Goal: Task Accomplishment & Management: Manage account settings

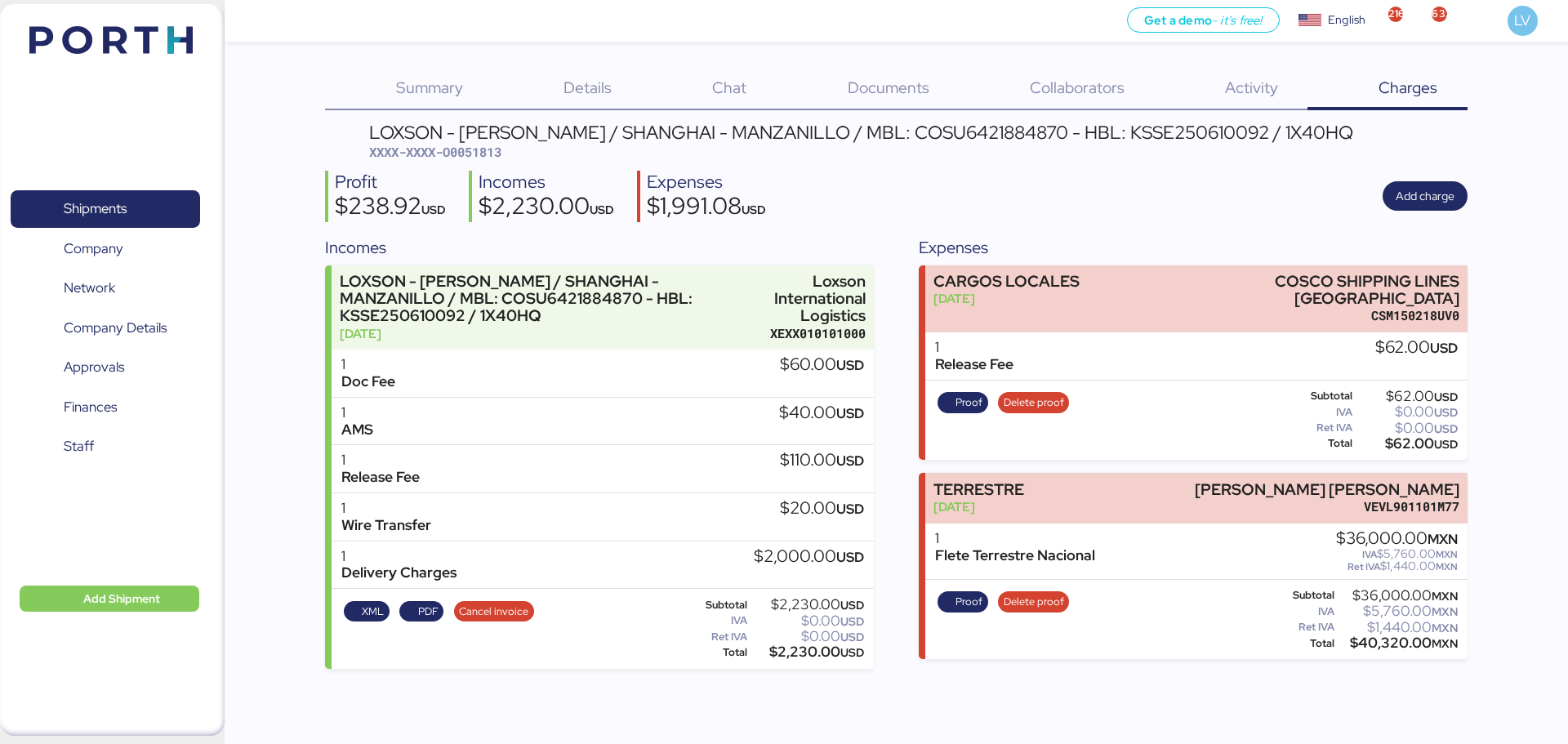
click at [88, 41] on img at bounding box center [111, 40] width 163 height 28
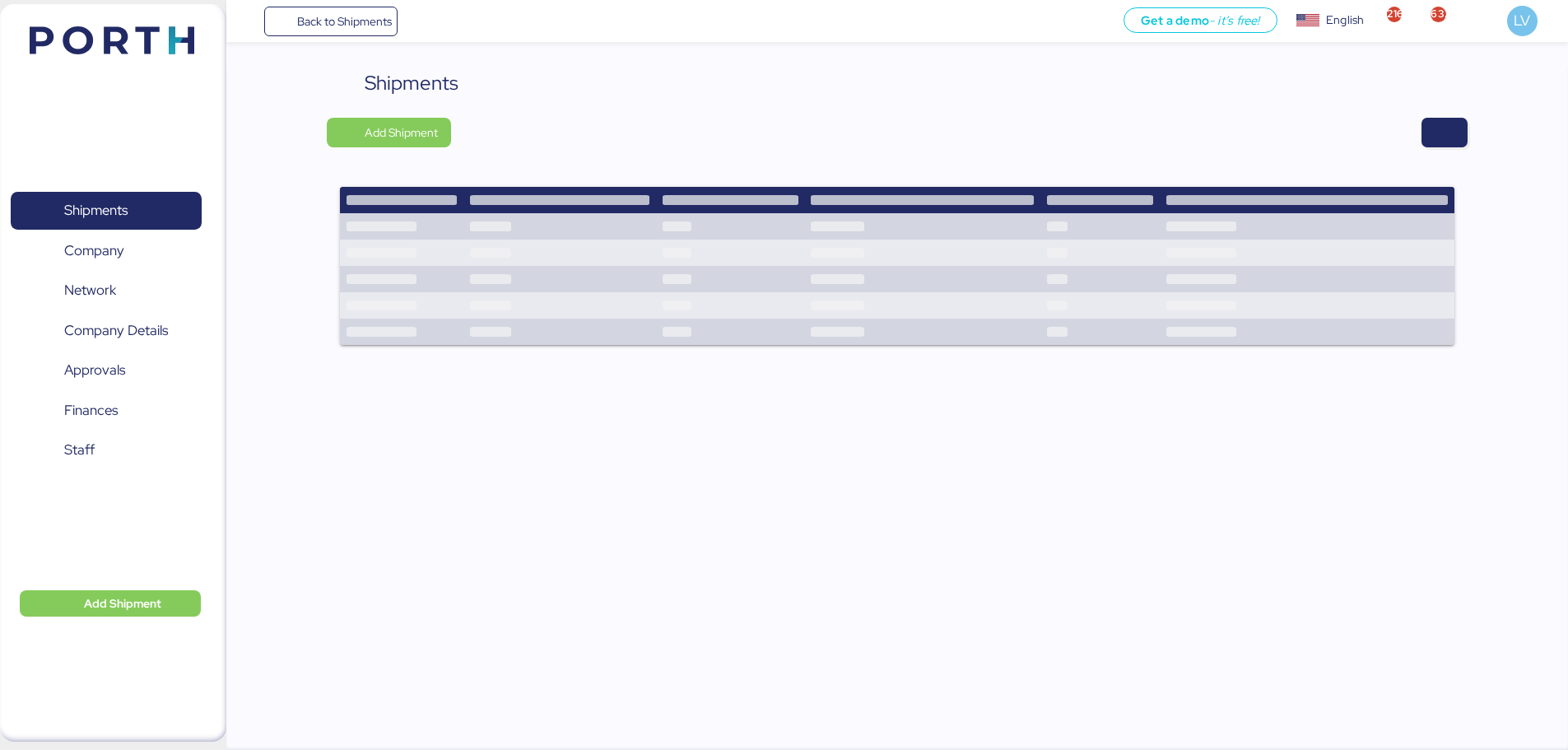
click at [1456, 161] on div "Shipments Add Shipment" at bounding box center [897, 217] width 1141 height 298
click at [1443, 123] on span "button" at bounding box center [1444, 132] width 20 height 23
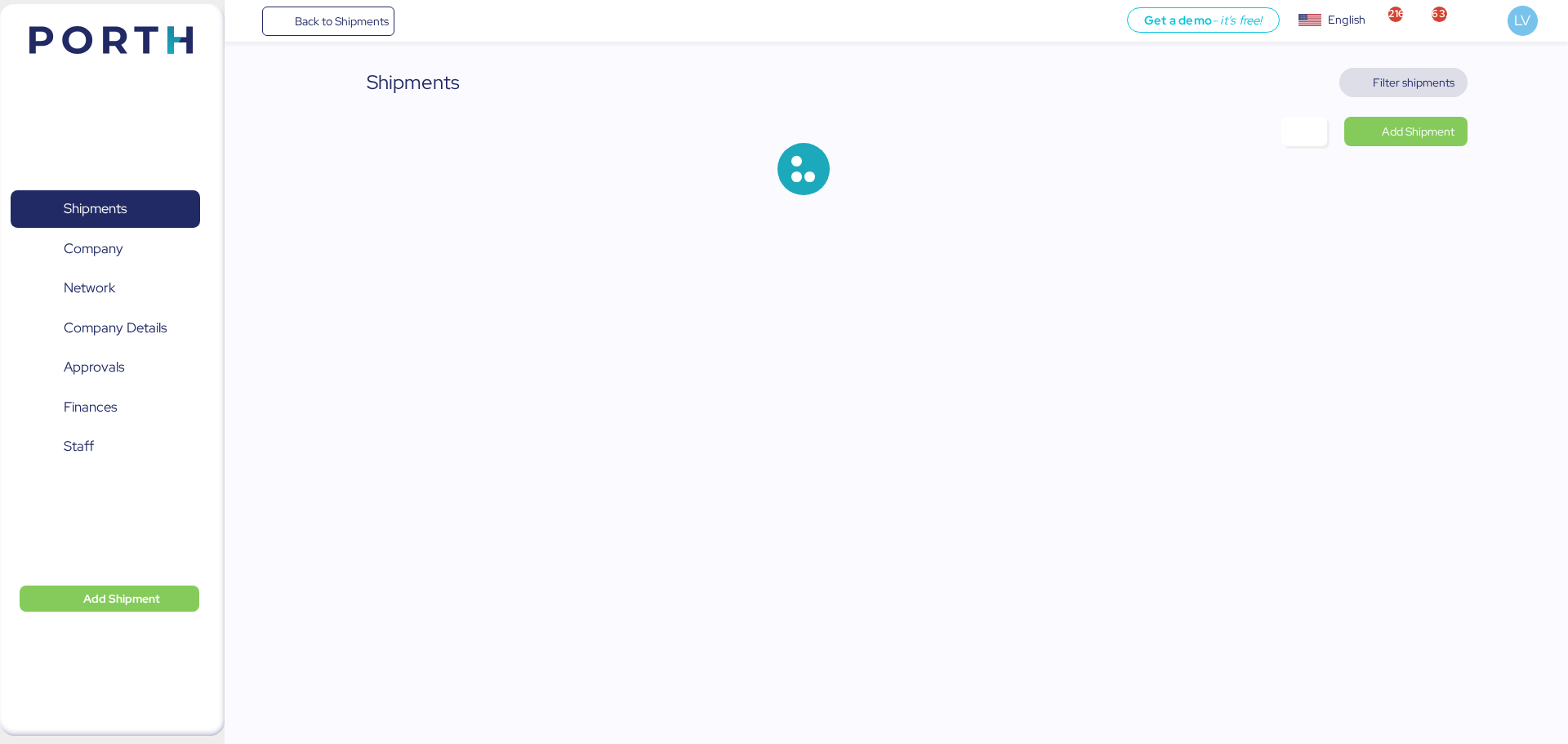
click at [1394, 88] on span "Filter shipments" at bounding box center [1413, 82] width 82 height 19
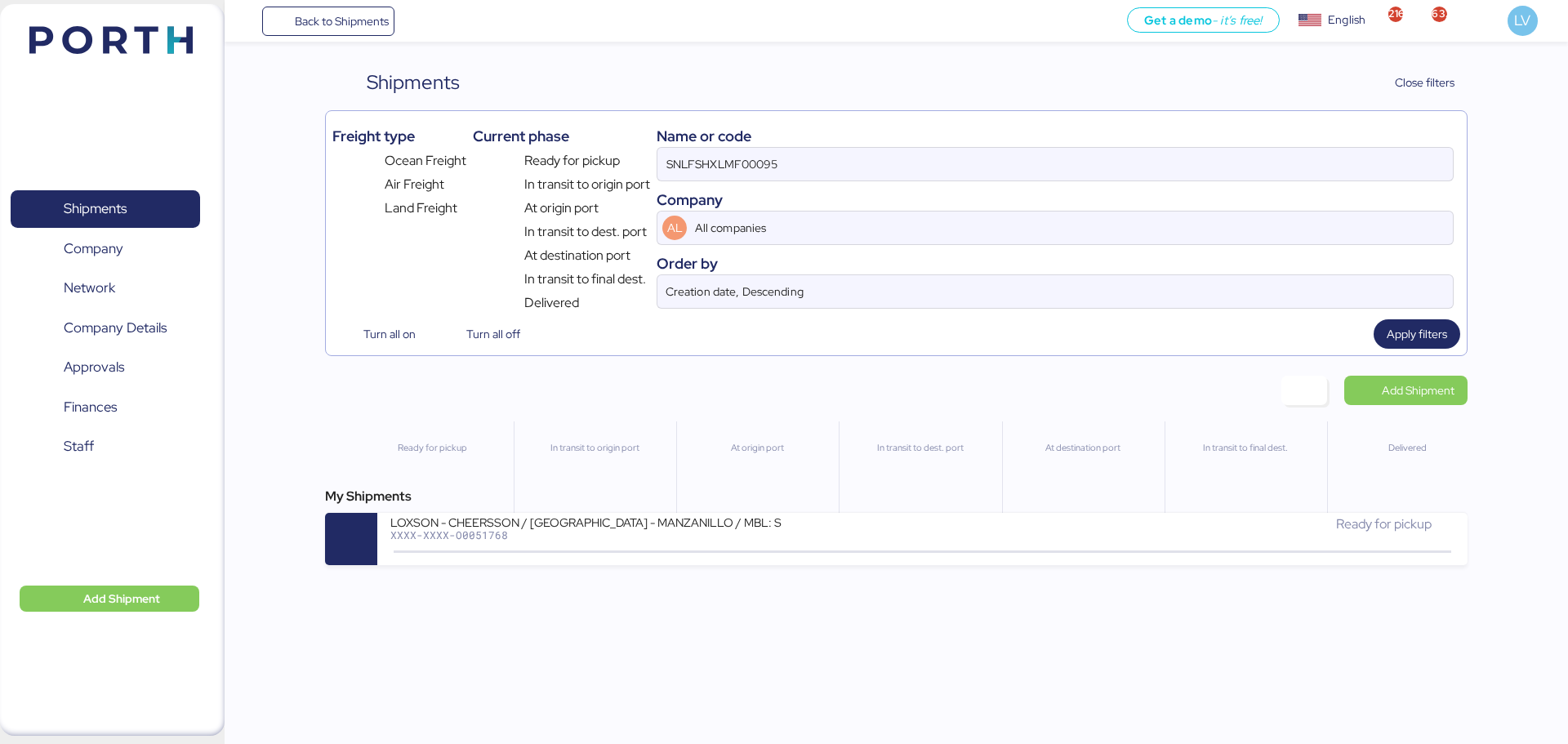
click at [1407, 189] on div "Company" at bounding box center [1055, 199] width 797 height 22
click at [1406, 187] on div "Name or code SNLFSHXLMF00095 Company AL All companies Order by Creation date, D…" at bounding box center [1055, 215] width 797 height 195
click at [1405, 182] on div "Name or code SNLFSHXLMF00095 Company AL All companies Order by Creation date, D…" at bounding box center [1055, 215] width 797 height 195
click at [1394, 168] on input "SNLFSHXLMF00095" at bounding box center [1055, 164] width 795 height 33
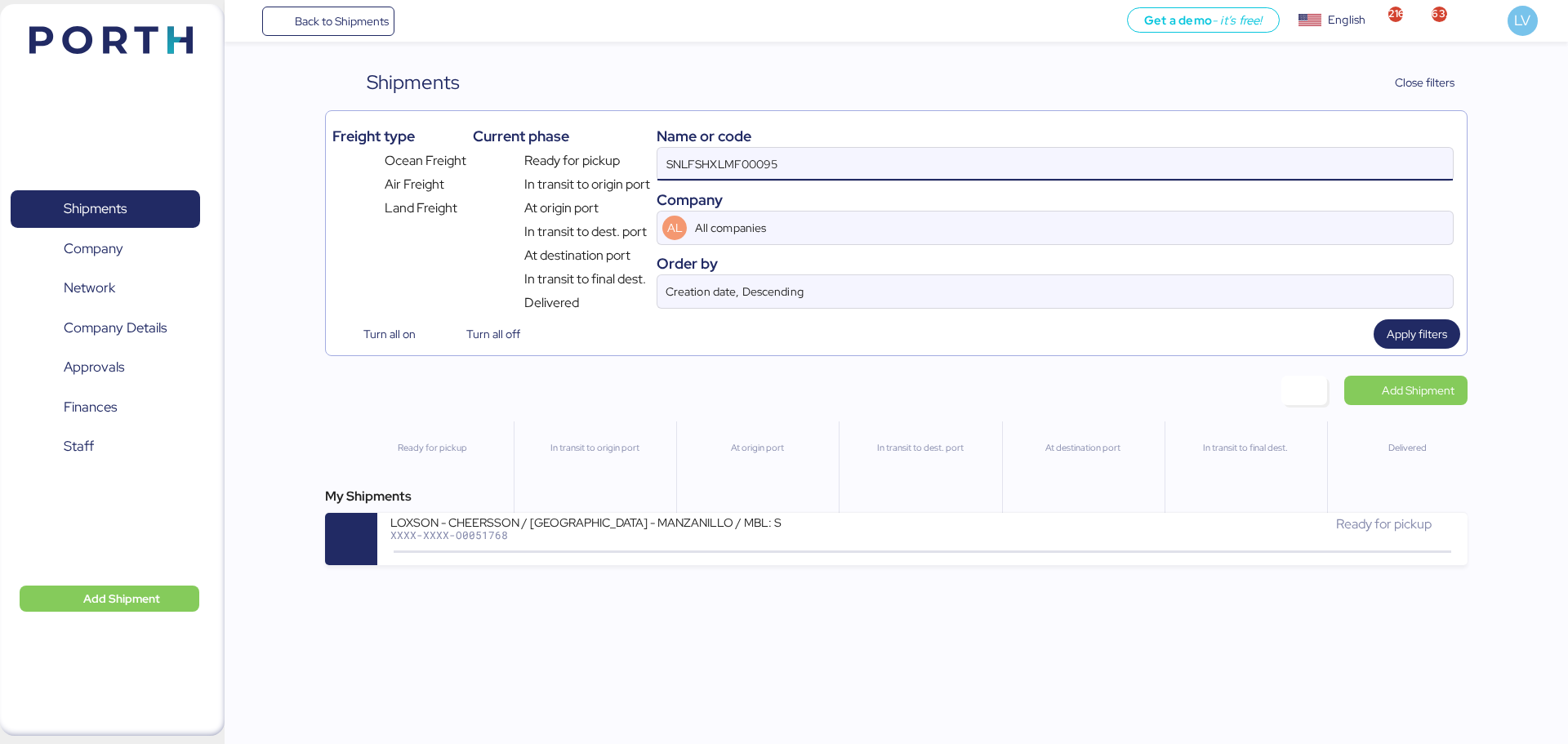
click at [1394, 168] on input "SNLFSHXLMF00095" at bounding box center [1055, 164] width 795 height 33
paste input "EMIVCHNSHG018113"
click at [1386, 174] on input "EMIVCHNSHG018113" at bounding box center [1055, 164] width 795 height 33
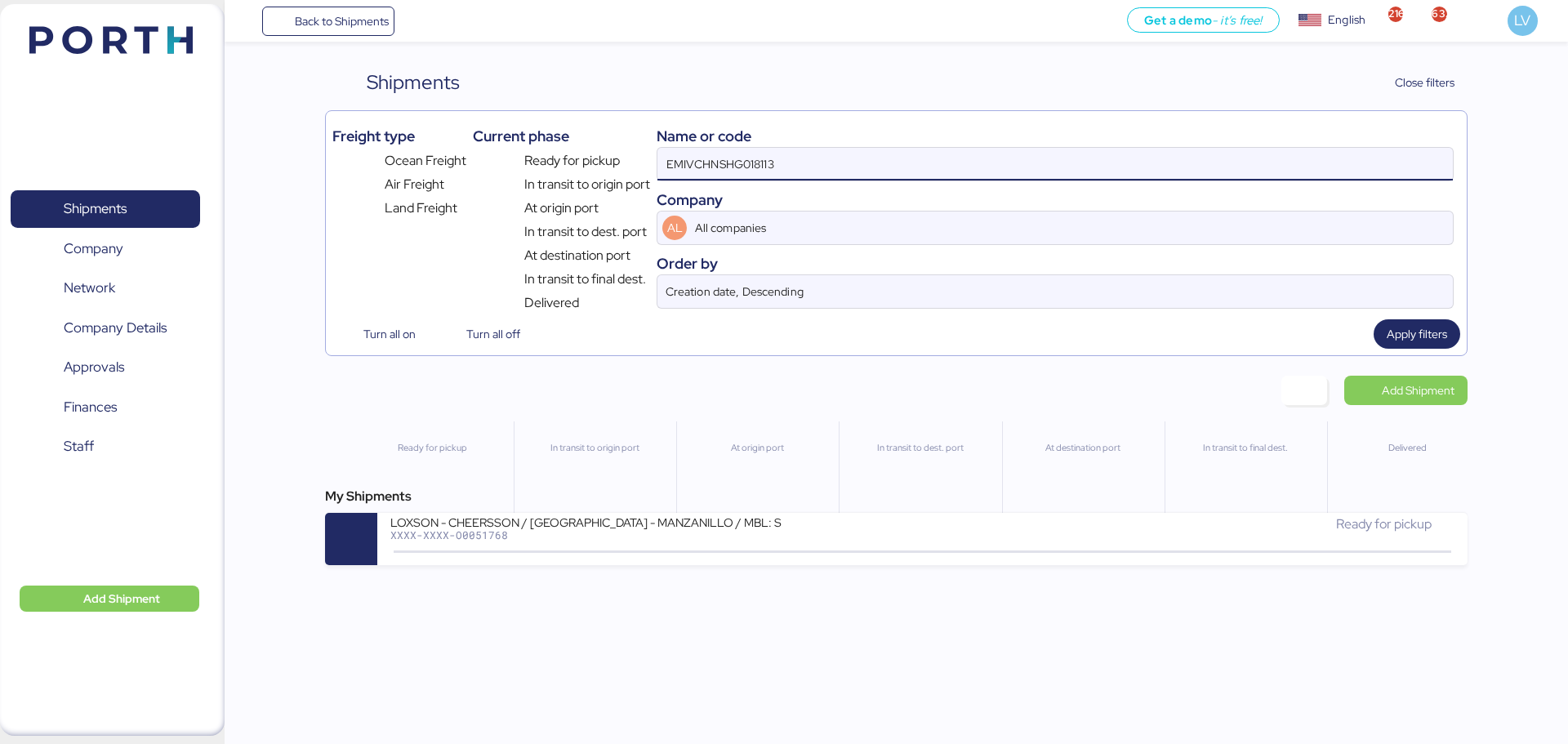
paste input
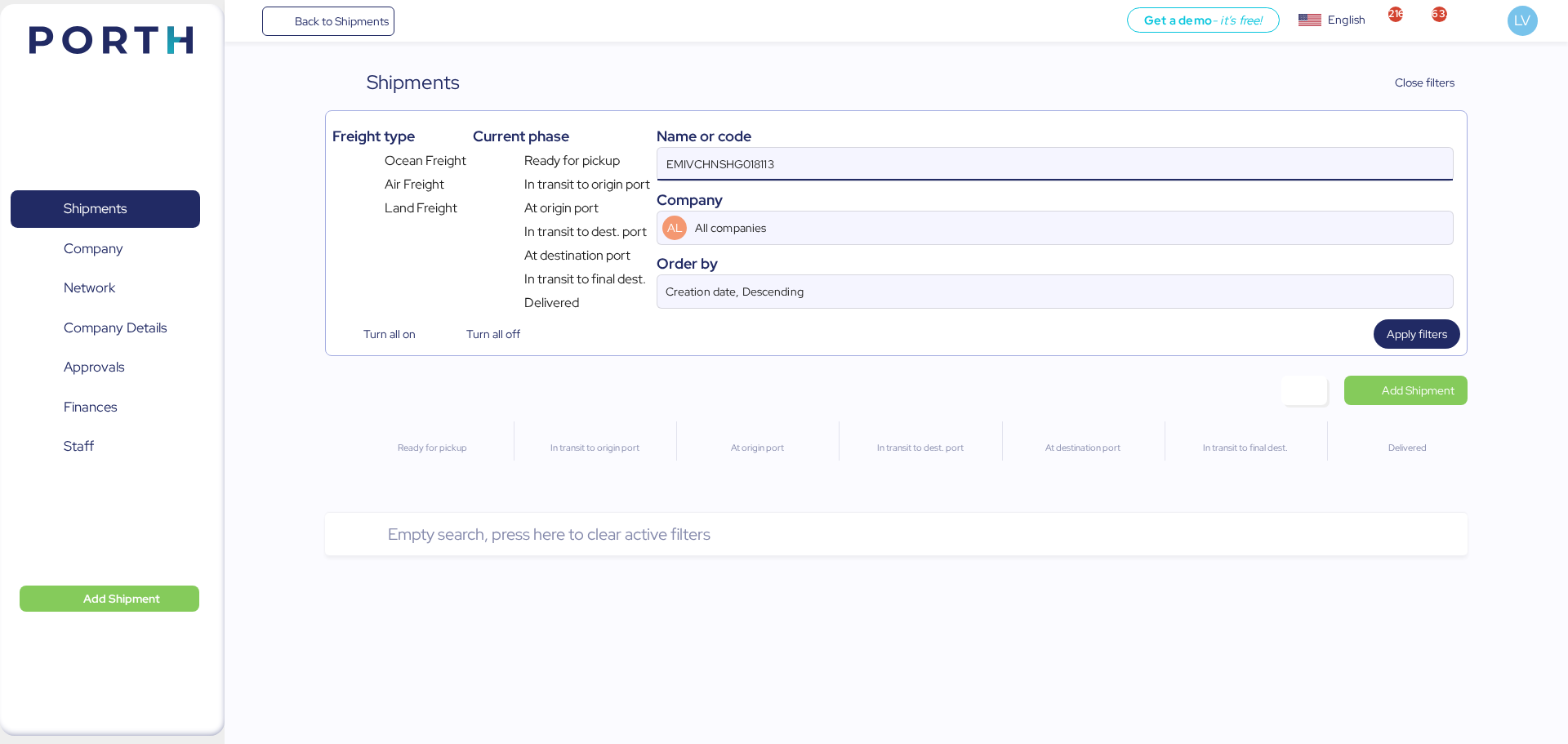
click at [1419, 312] on div "Freight type Ocean Freight Air Freight Land Freight Current phase Ready for pic…" at bounding box center [896, 233] width 1142 height 246
click at [1417, 324] on span "Apply filters" at bounding box center [1417, 334] width 61 height 19
click at [939, 174] on input "EMIVCHNSHG018113" at bounding box center [1055, 164] width 795 height 33
paste input "O0051900"
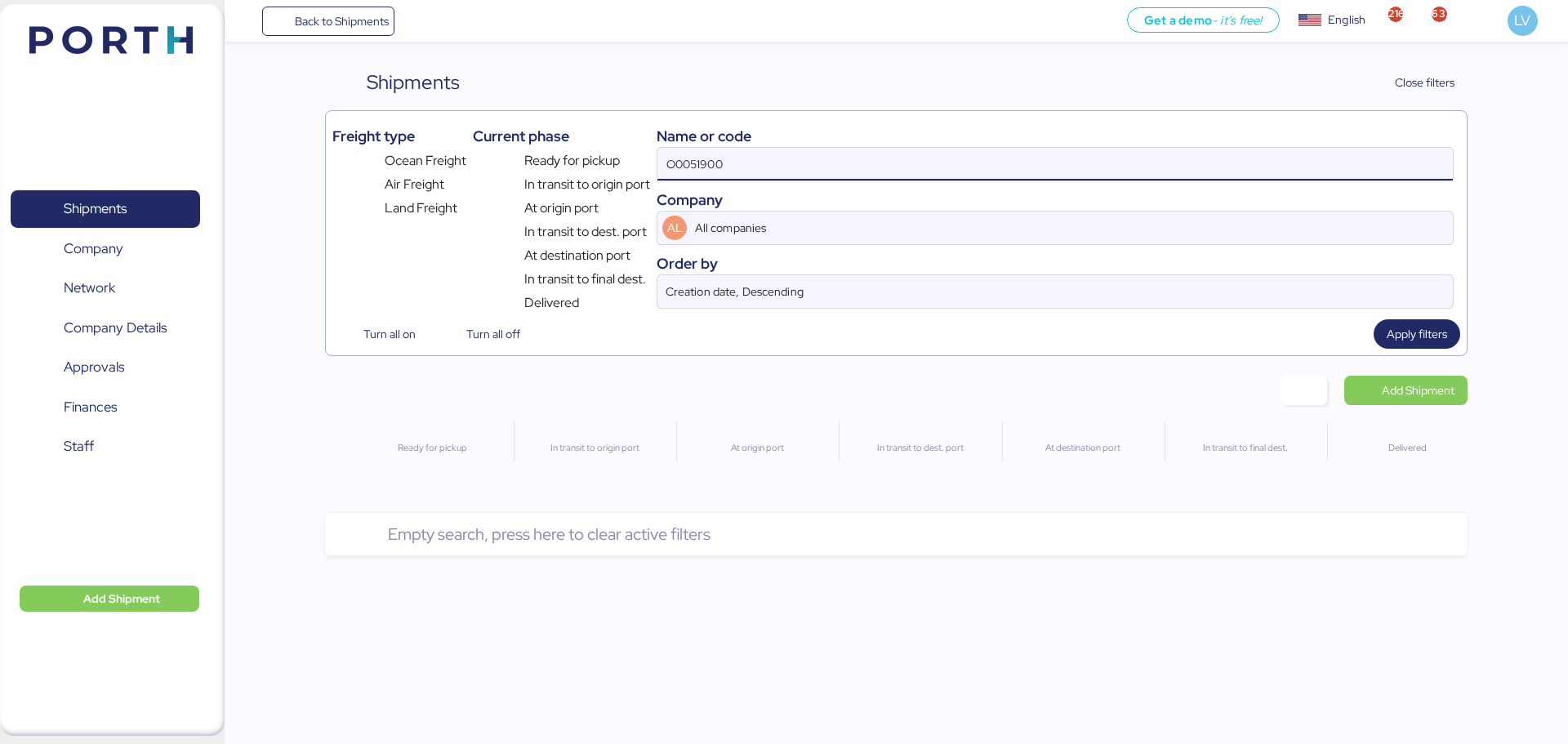
type input "O0051900"
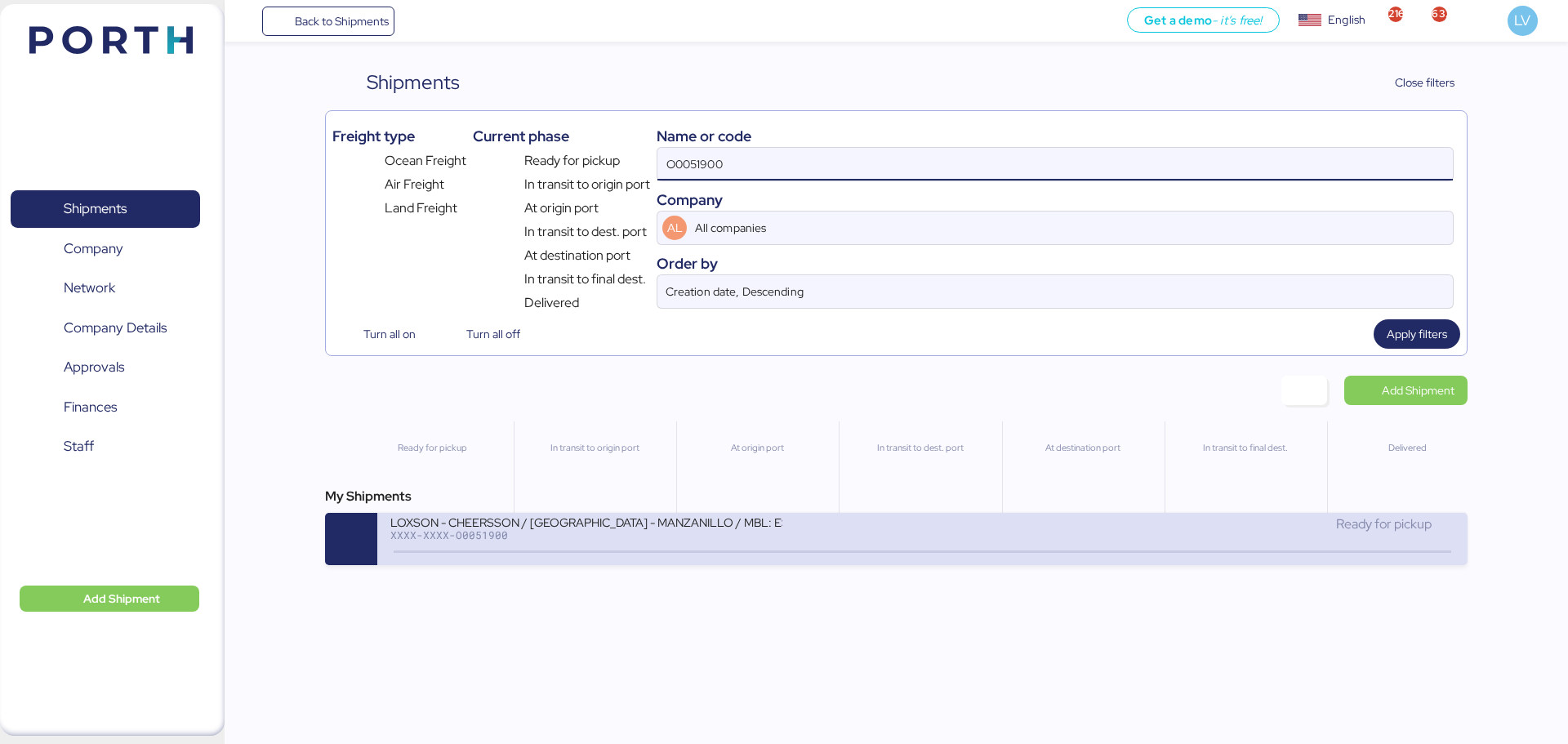
click at [680, 529] on div "LOXSON - CHEERSSON / [GEOGRAPHIC_DATA] - MANZANILLO / MBL: ESLCHNSHG038926 - HB…" at bounding box center [586, 521] width 392 height 14
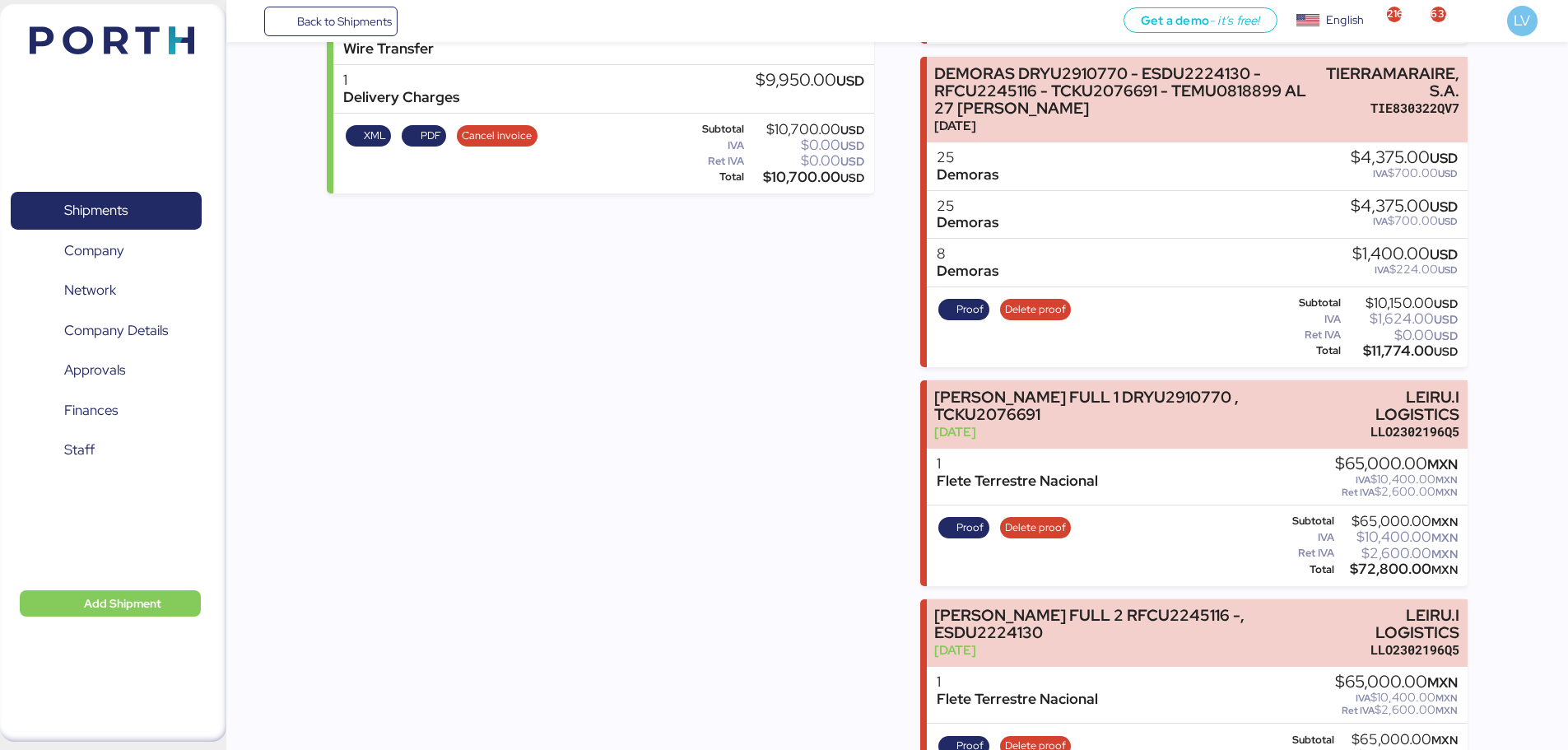
scroll to position [1921, 0]
click at [972, 300] on span "Proof" at bounding box center [970, 308] width 27 height 18
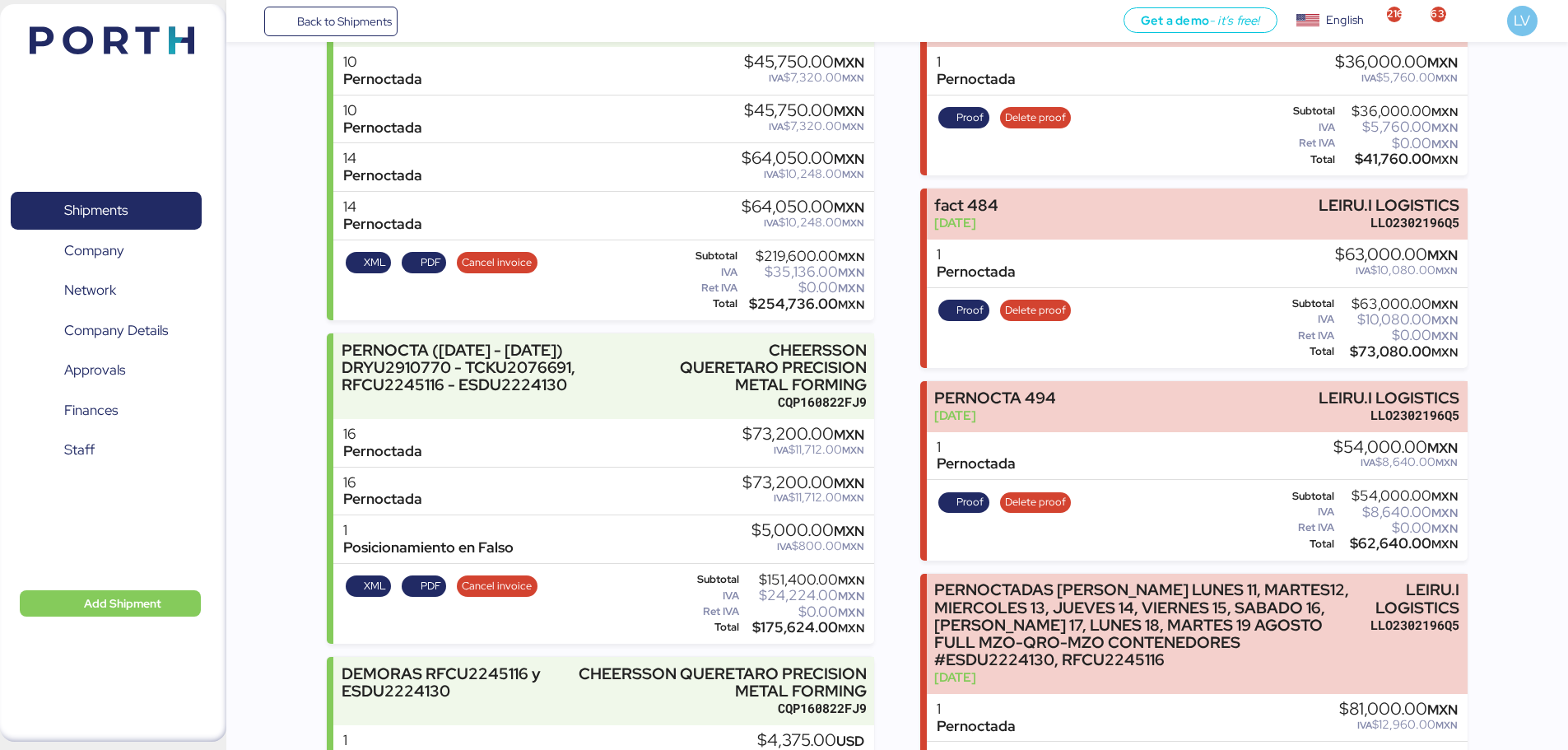
scroll to position [0, 0]
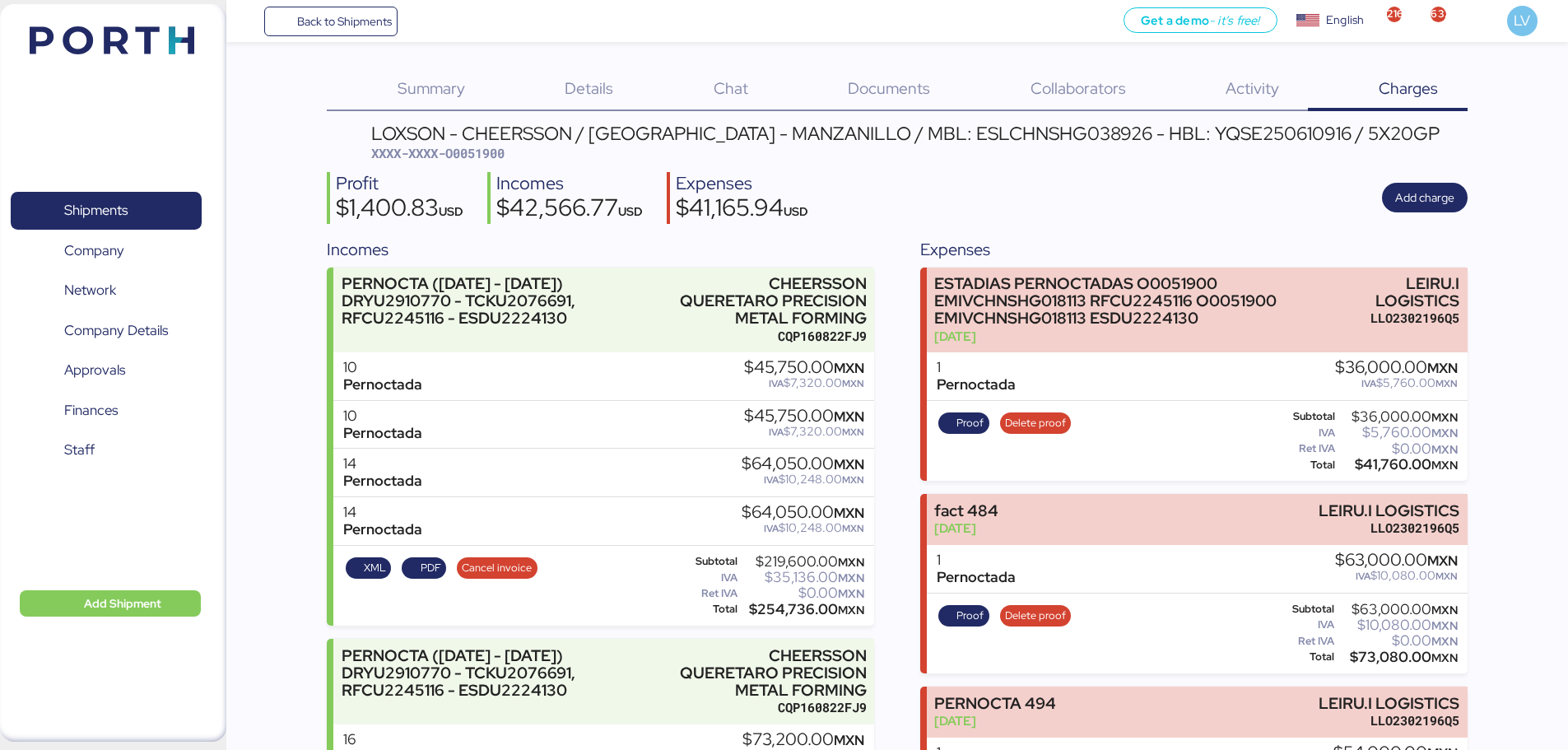
click at [482, 152] on span "XXXX-XXXX-O0051900" at bounding box center [437, 152] width 134 height 16
copy span "O0051900"
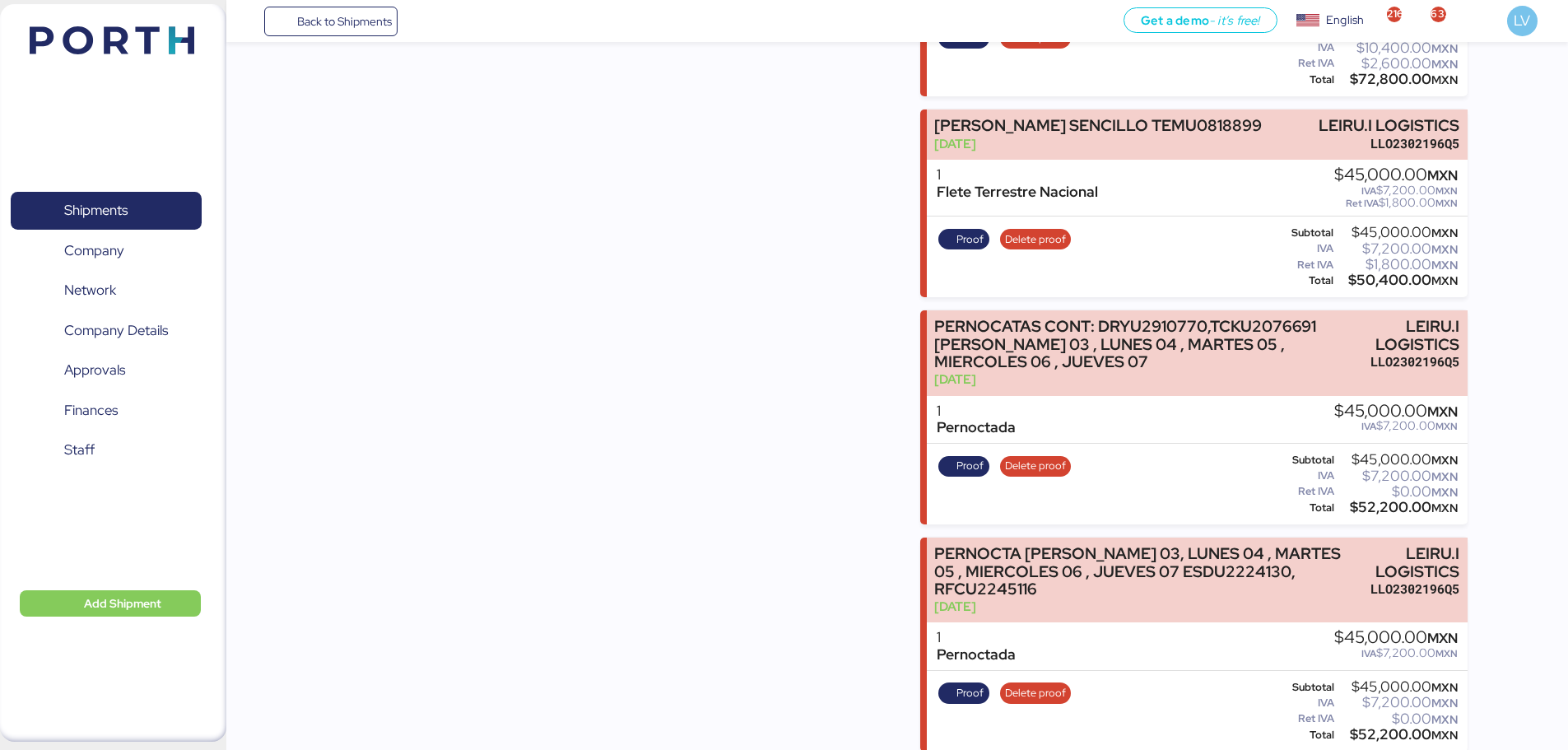
scroll to position [2627, 0]
click at [325, 20] on span "Back to Shipments" at bounding box center [344, 21] width 94 height 20
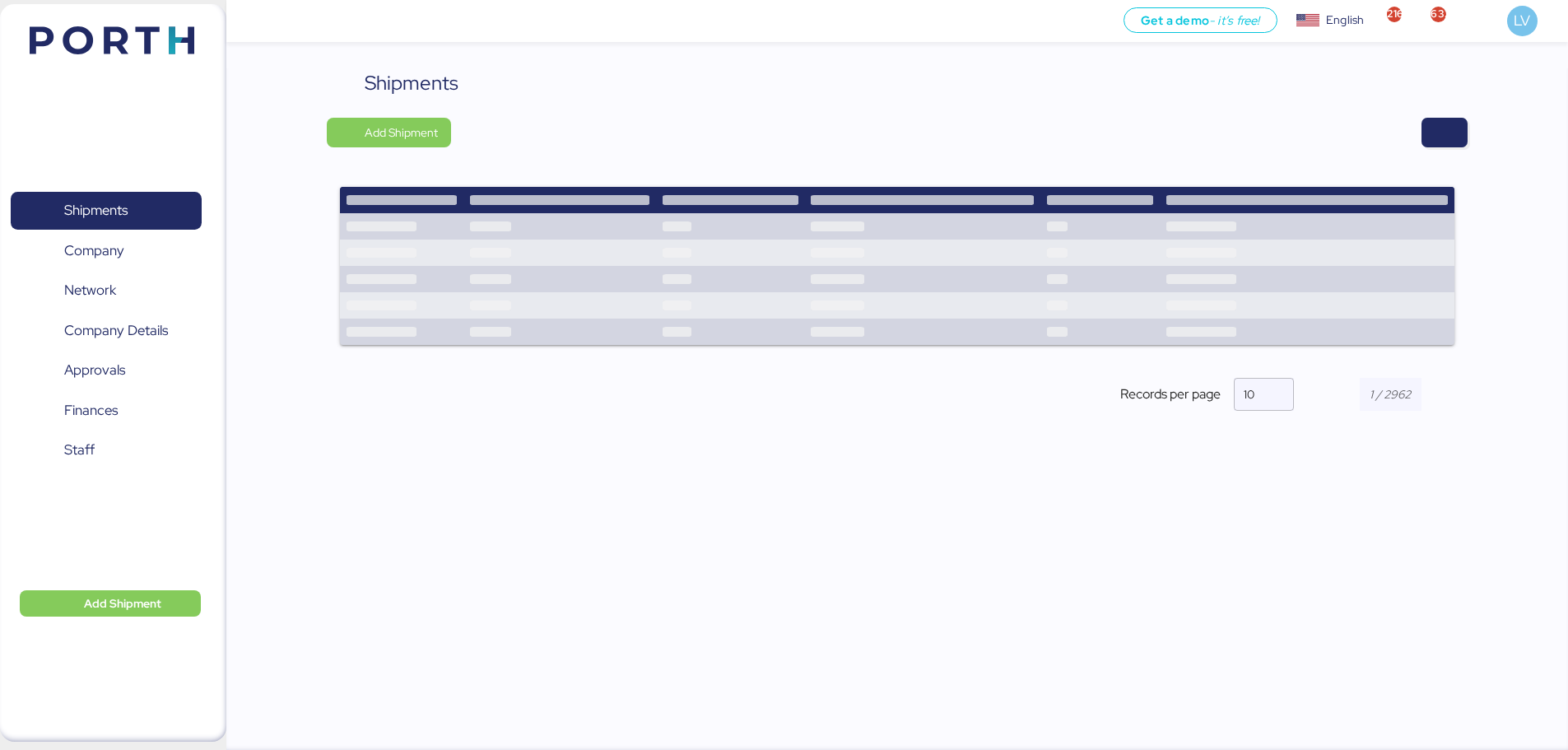
click at [1413, 119] on div at bounding box center [965, 132] width 1005 height 30
click at [1446, 135] on span "button" at bounding box center [1444, 132] width 20 height 23
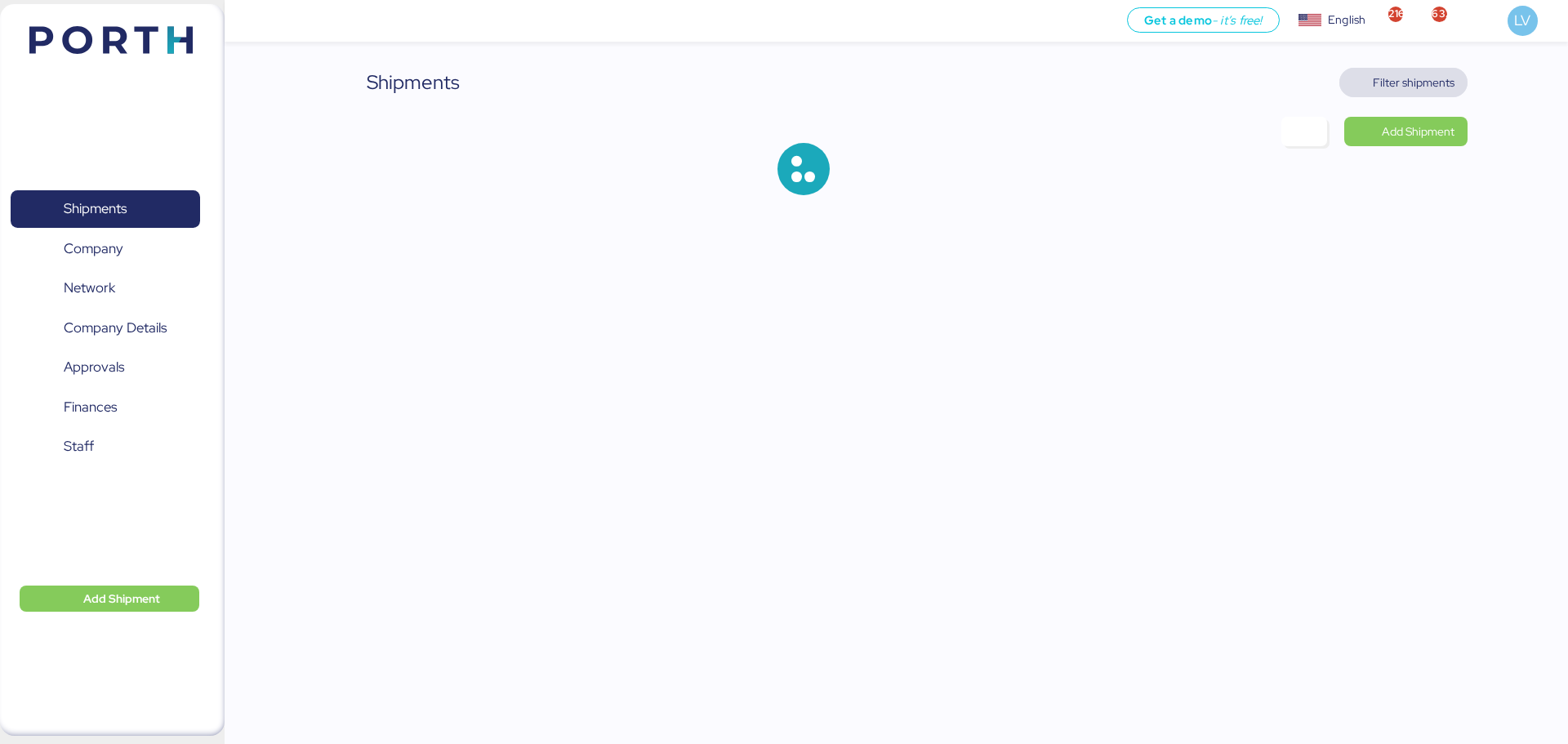
click at [1397, 79] on span "Filter shipments" at bounding box center [1413, 82] width 82 height 19
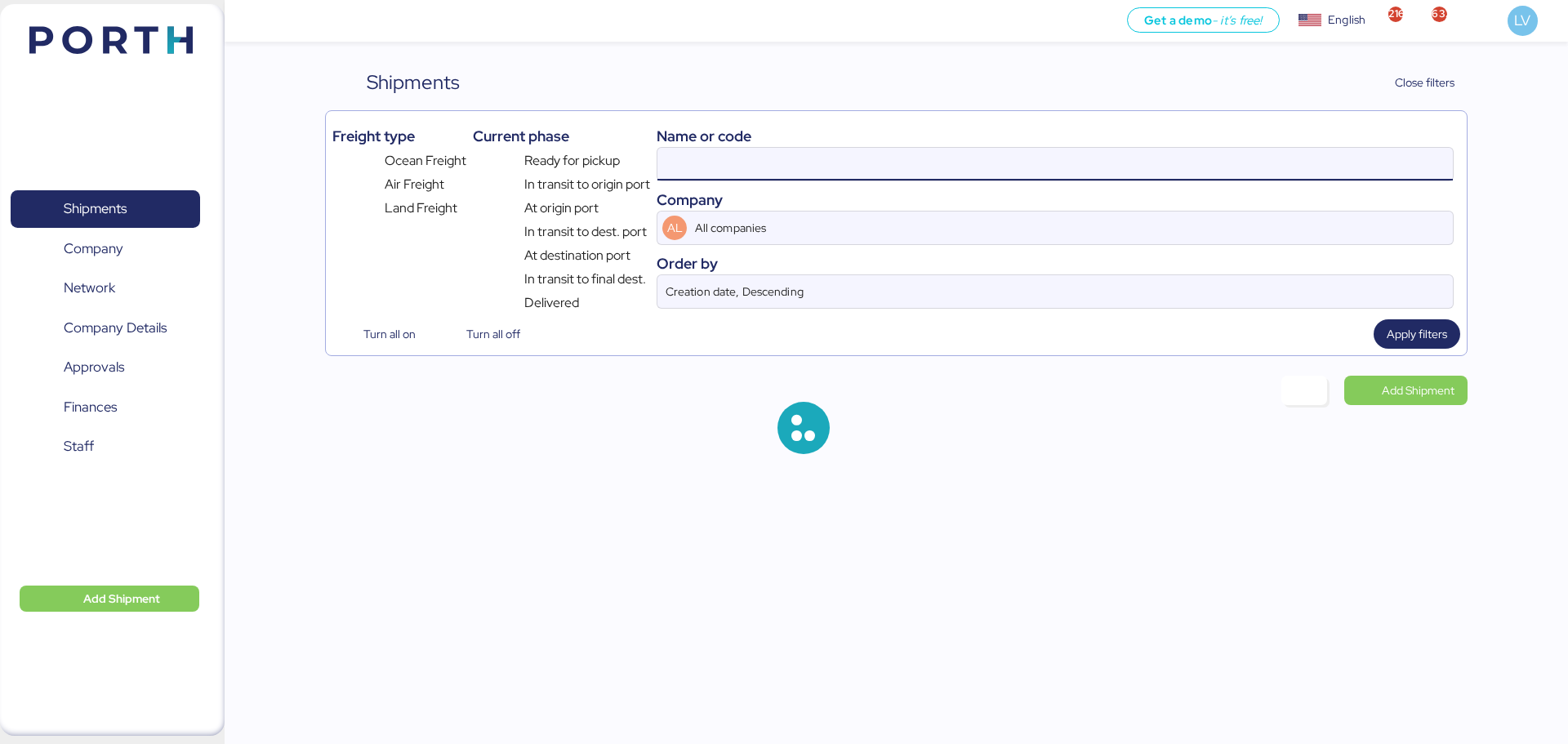
click at [1268, 174] on input at bounding box center [1055, 164] width 795 height 33
paste input "O0051938"
type input "O0051938"
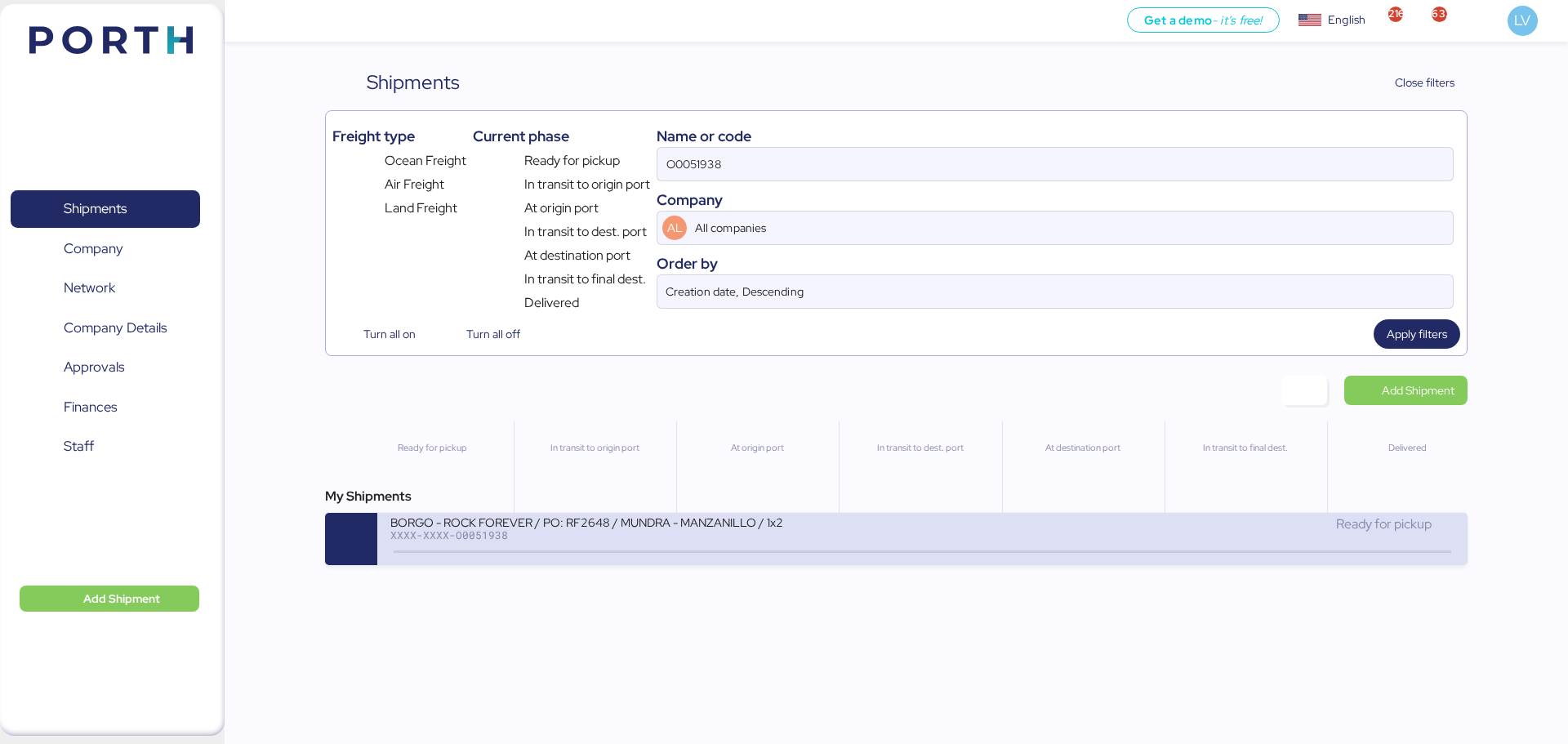
click at [670, 530] on div "XXXX-XXXX-O0051938" at bounding box center [586, 535] width 392 height 12
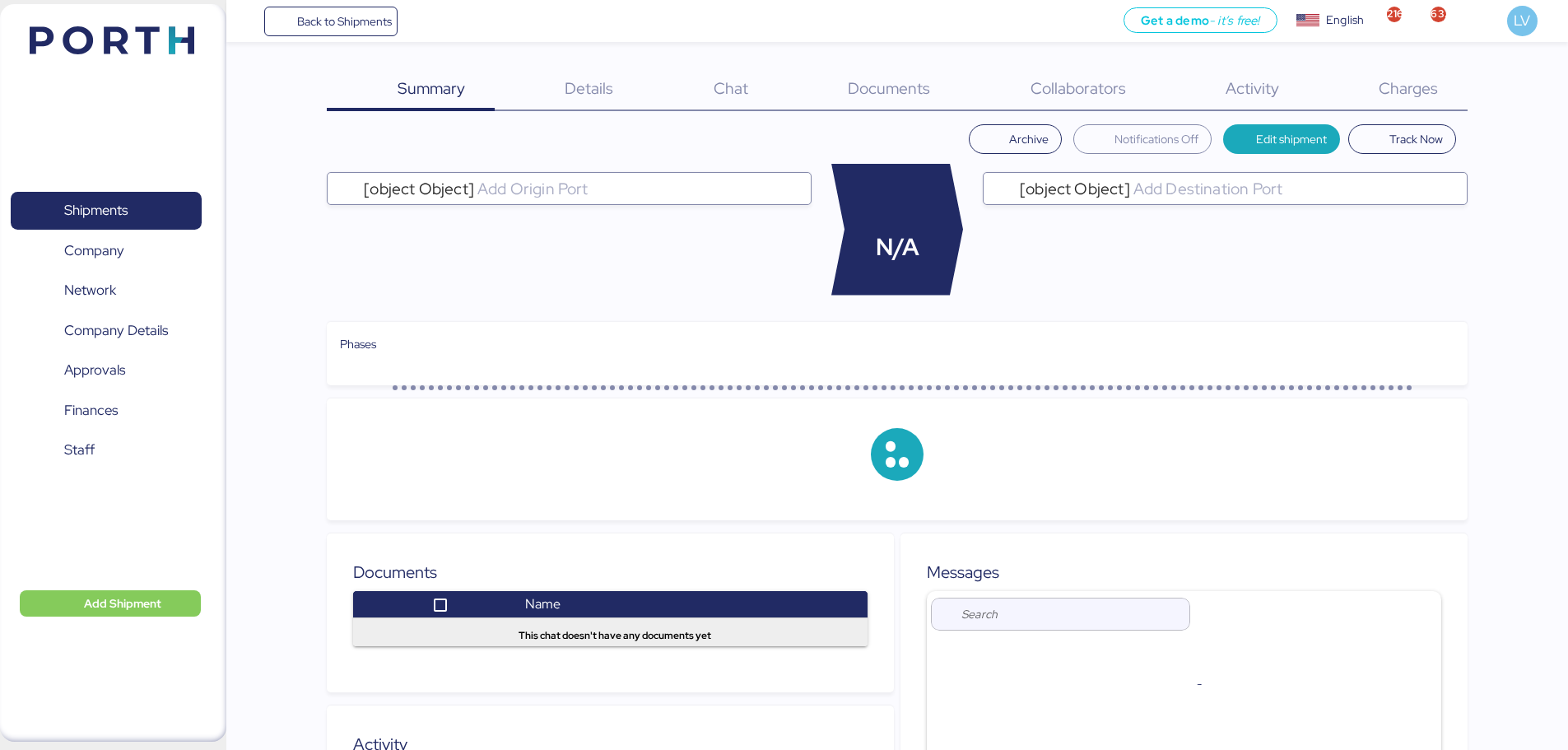
click at [1423, 109] on div "Charges 0" at bounding box center [1387, 89] width 159 height 43
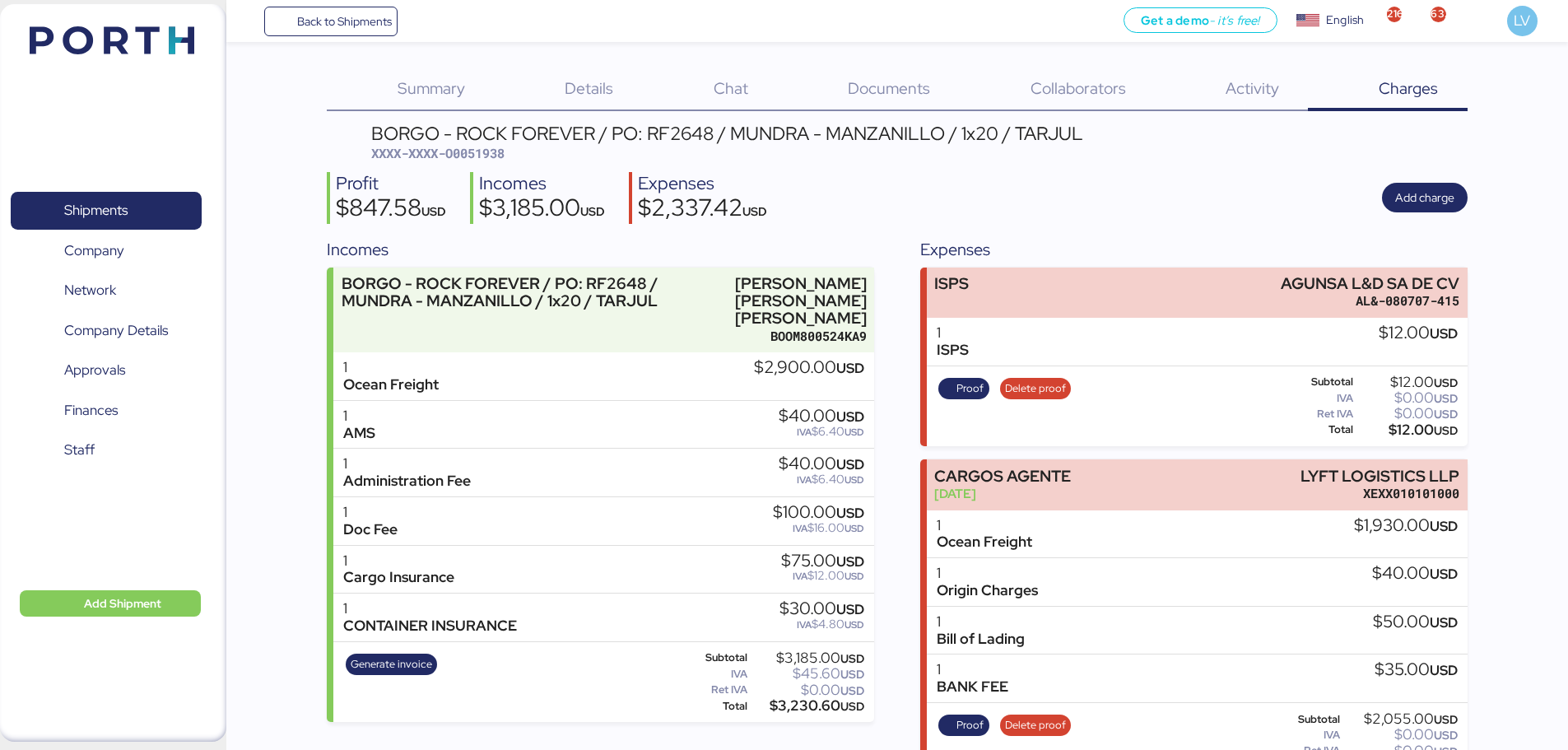
click at [919, 76] on div "Documents 0" at bounding box center [868, 89] width 182 height 43
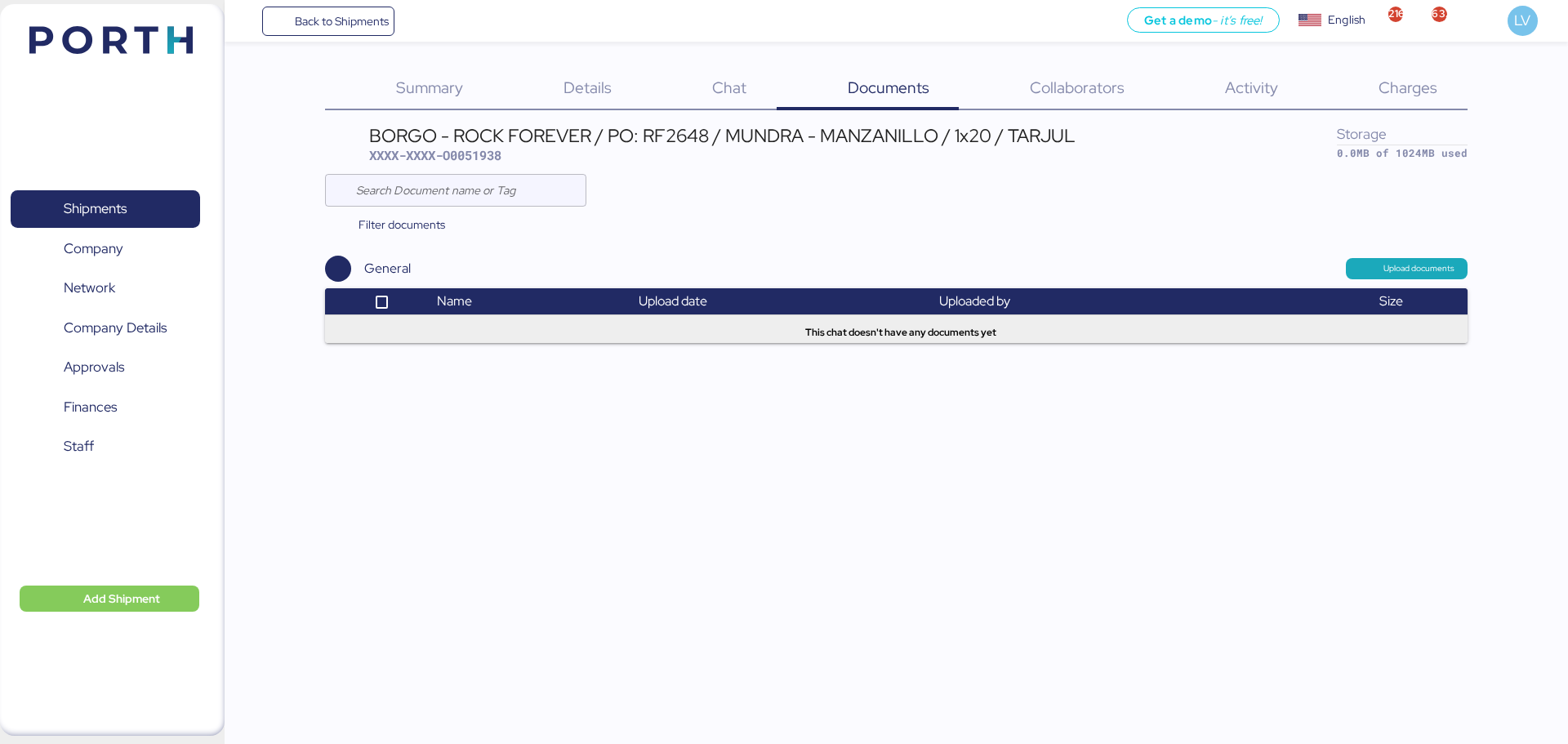
click at [1442, 73] on div "Charges 0" at bounding box center [1387, 89] width 160 height 42
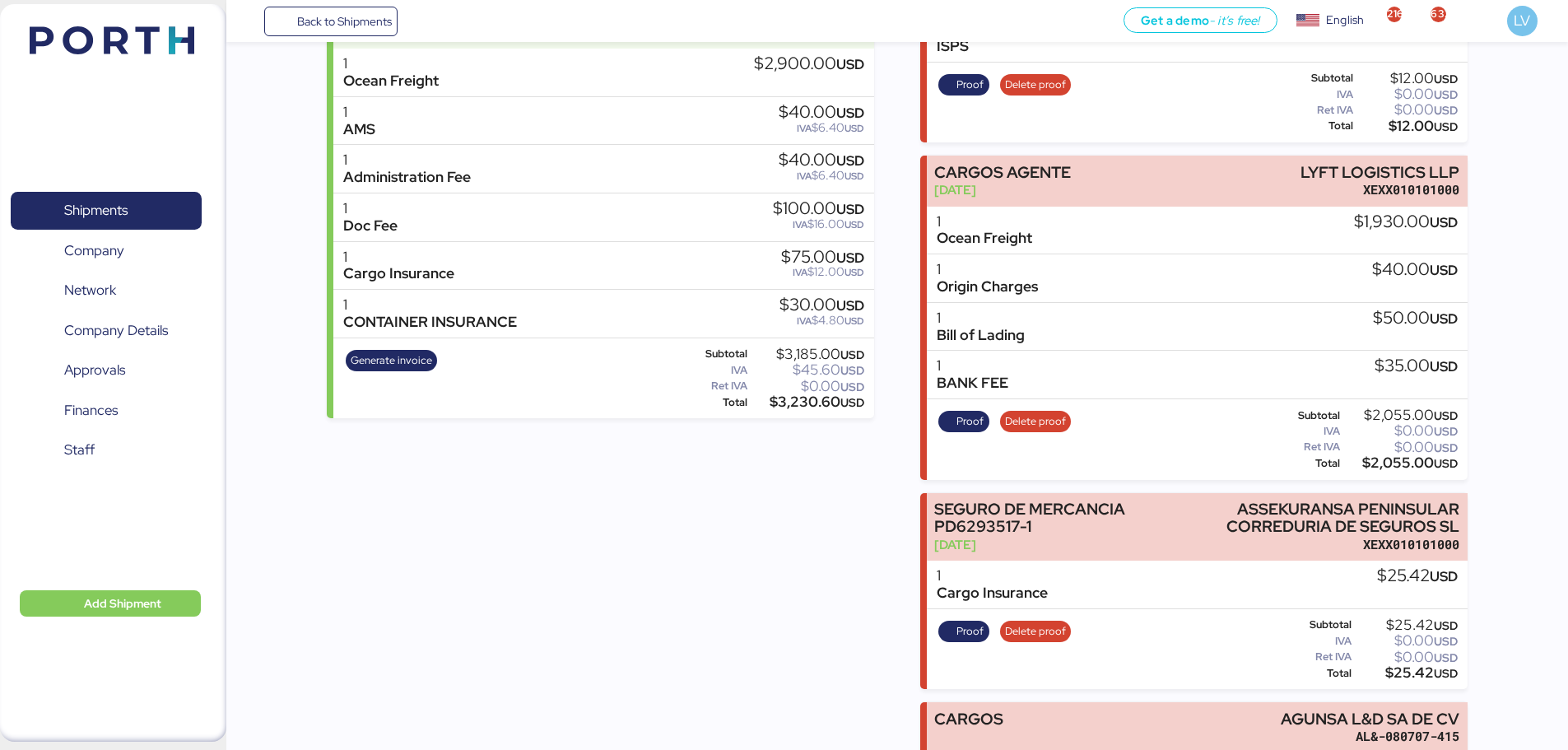
scroll to position [449, 0]
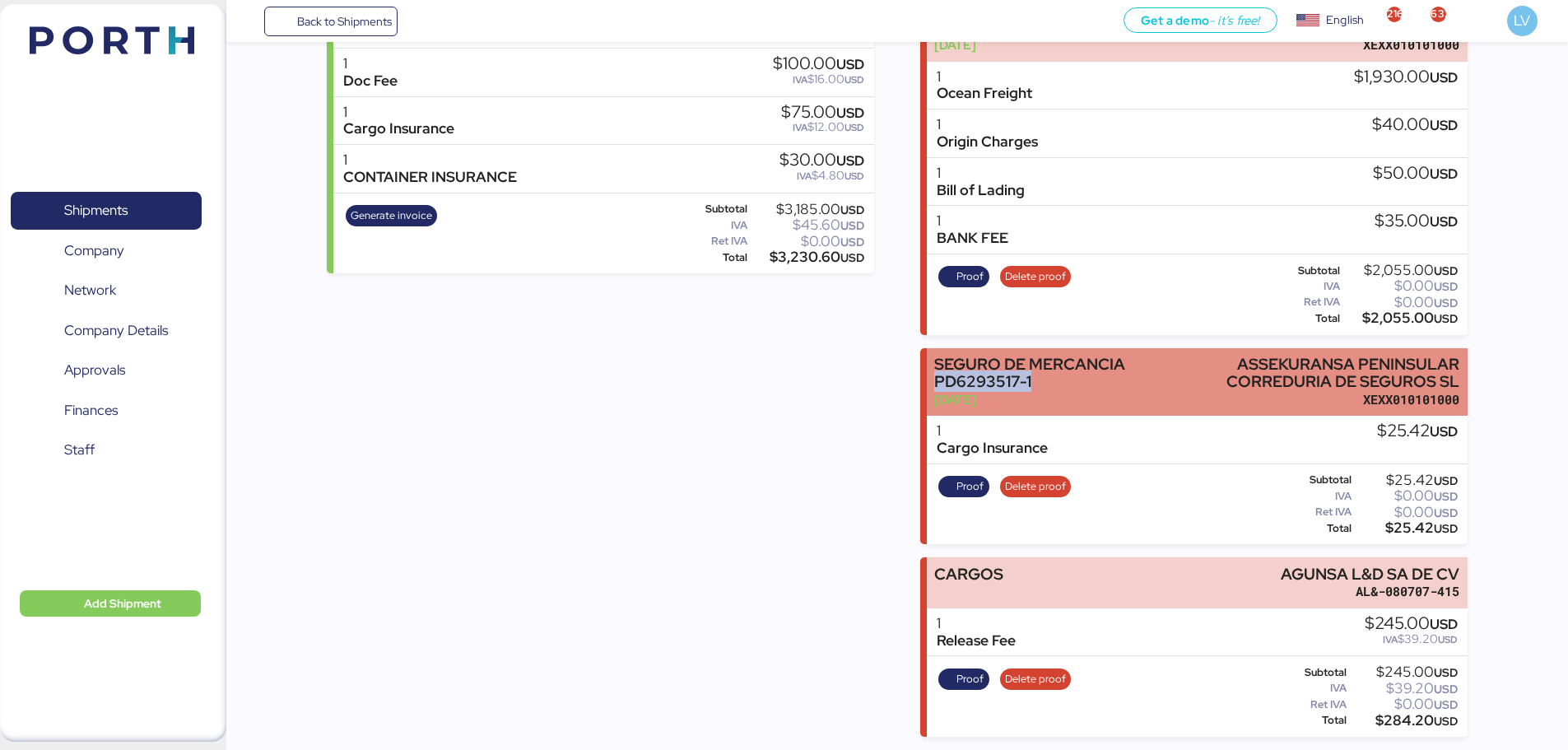
copy div "PD6293517-1"
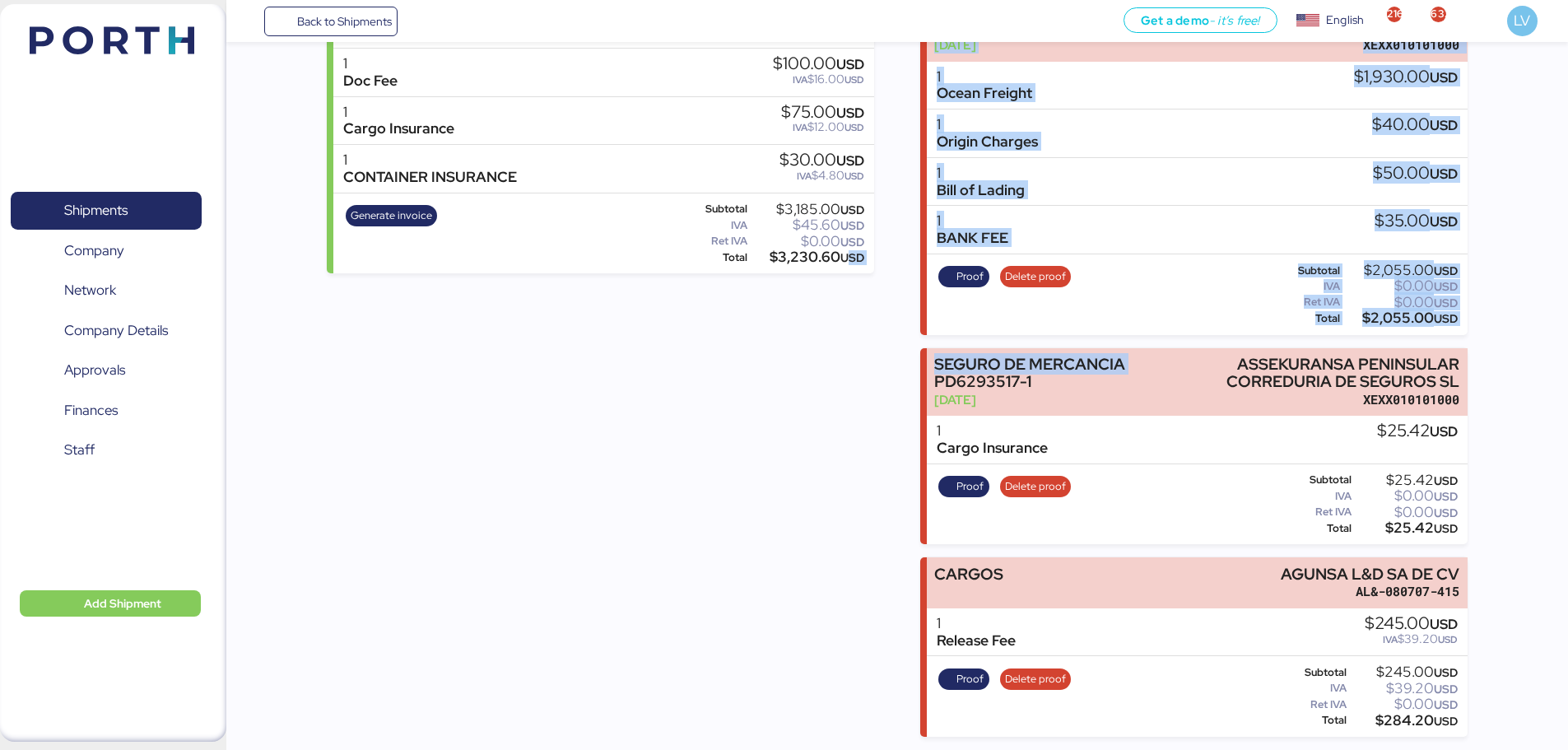
drag, startPoint x: 930, startPoint y: 380, endPoint x: 843, endPoint y: 421, distance: 96.2
click at [843, 421] on div "Incomes BORGO - ROCK FOREVER / PO: RF2648 / MUNDRA - MANZANILLO / 1x20 / TARJUL…" at bounding box center [897, 262] width 1141 height 949
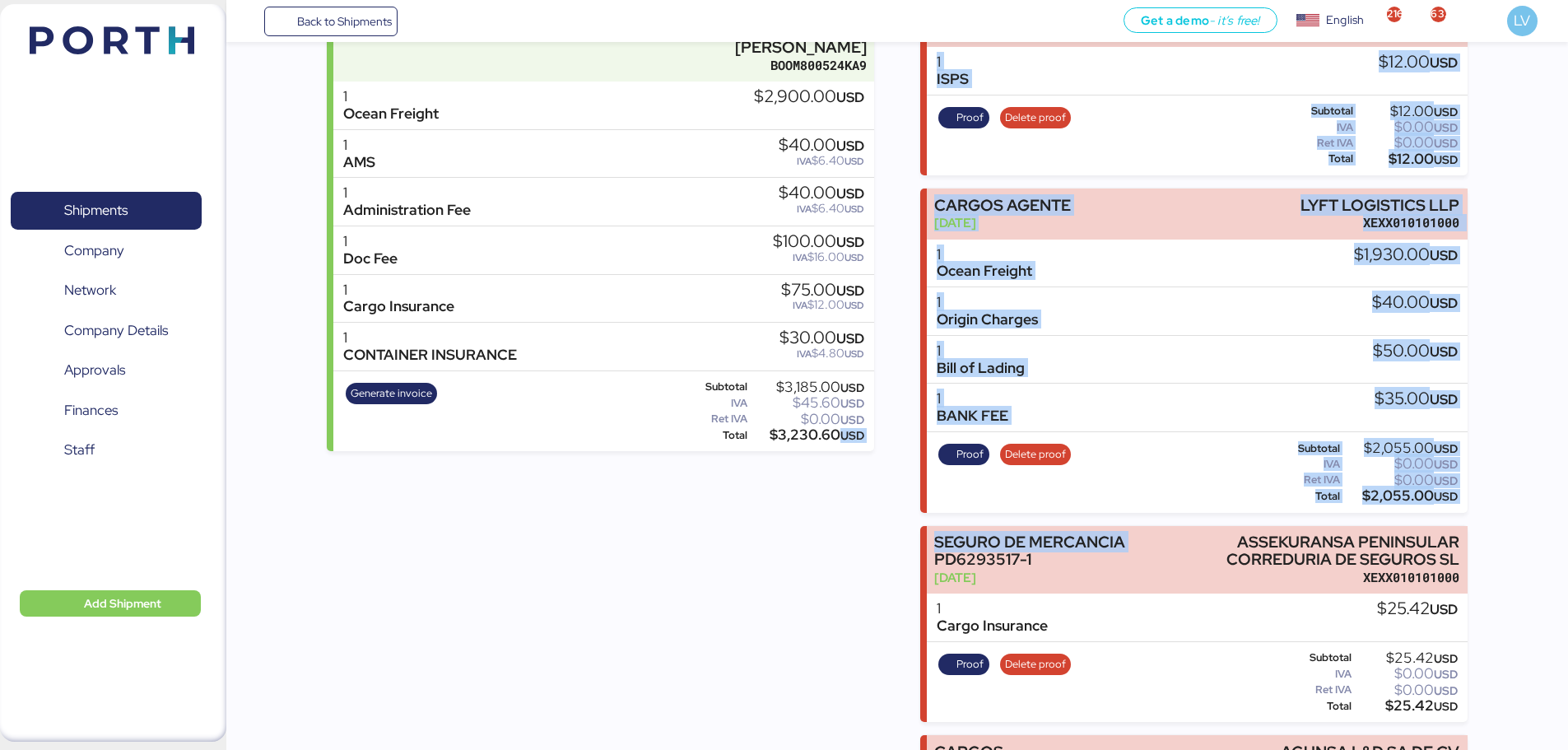
scroll to position [0, 0]
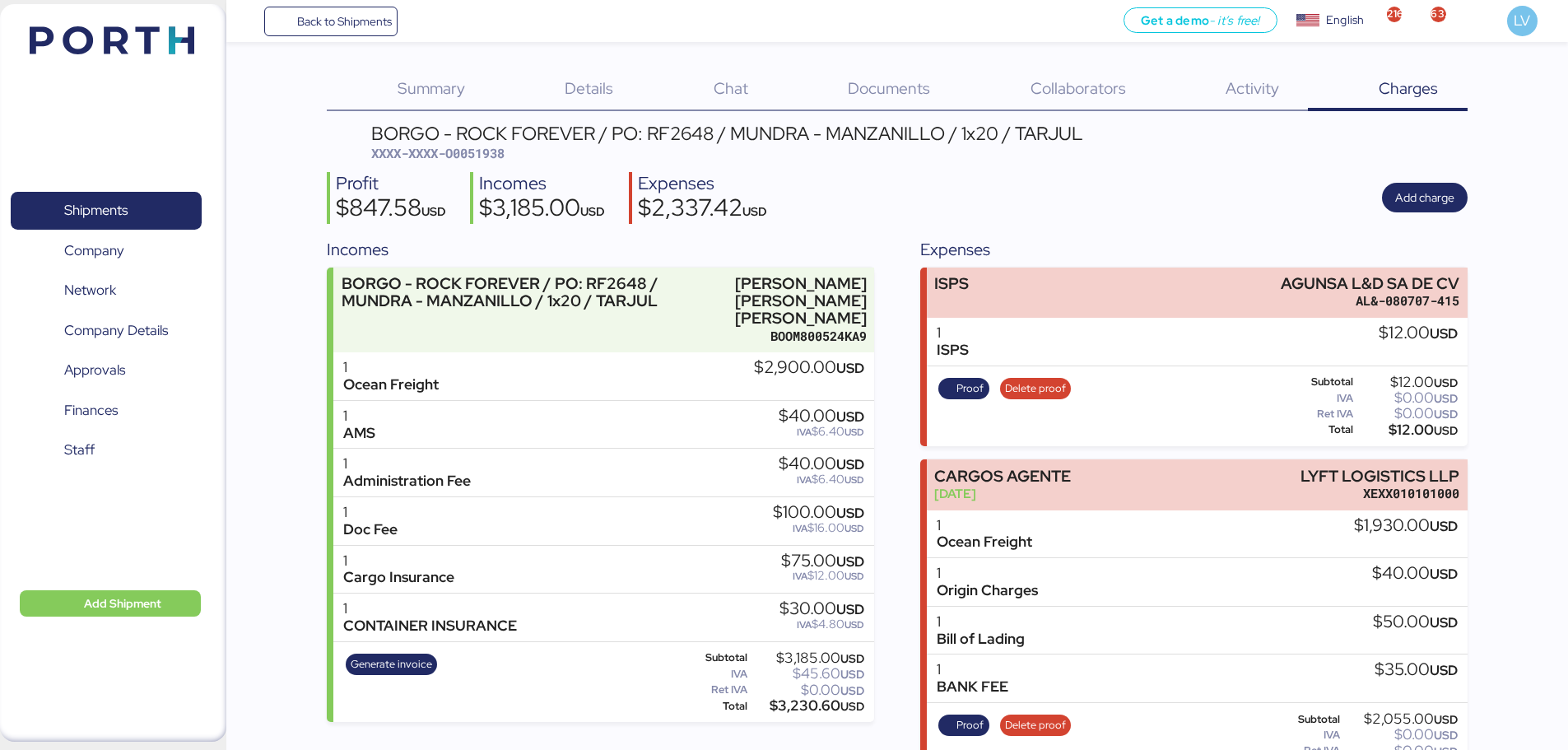
click at [784, 126] on div "BORGO - ROCK FOREVER / PO: RF2648 / MUNDRA - MANZANILLO / 1x20 / TARJUL" at bounding box center [727, 133] width 712 height 18
click at [602, 86] on span "Details" at bounding box center [589, 88] width 48 height 21
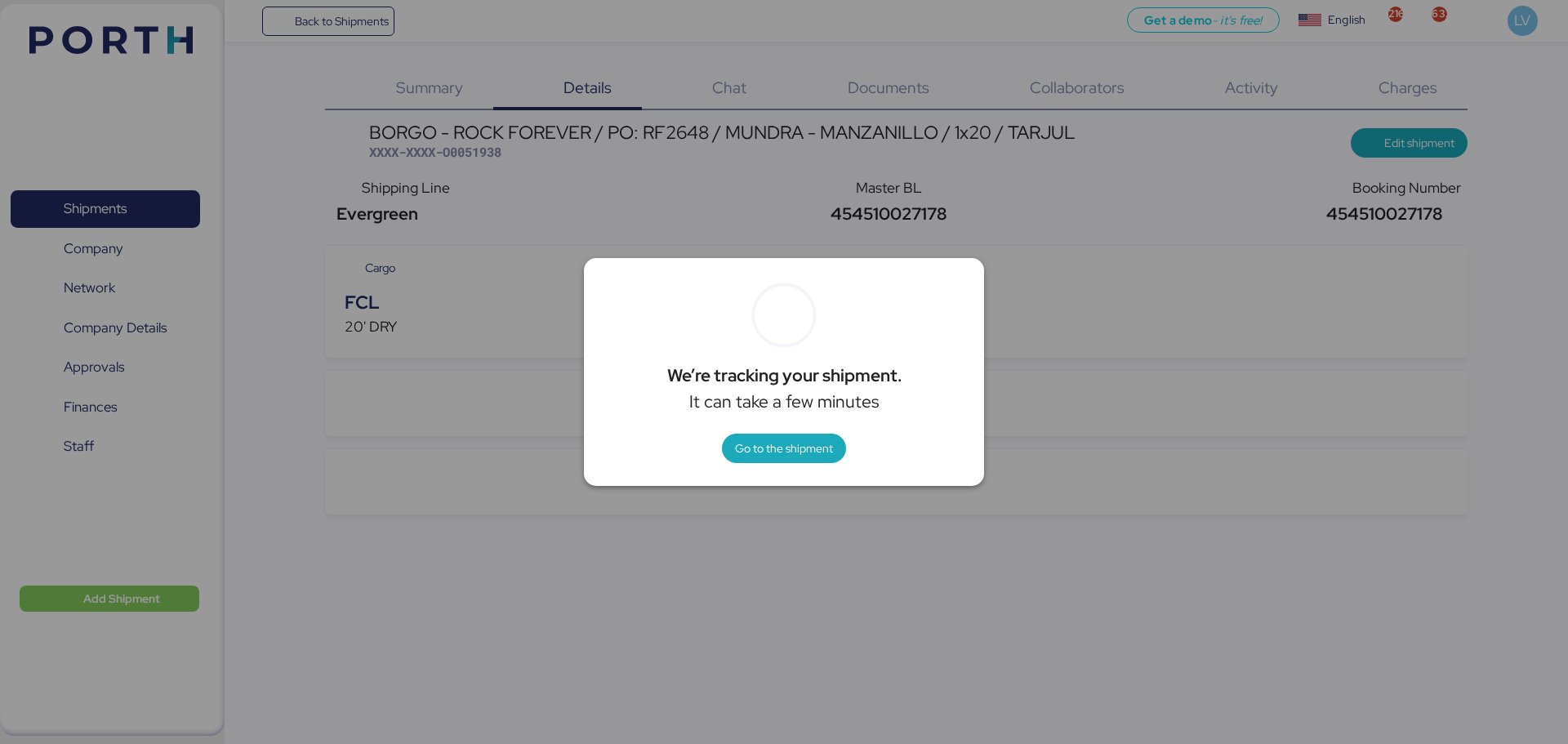
click at [489, 385] on div at bounding box center [784, 372] width 1568 height 744
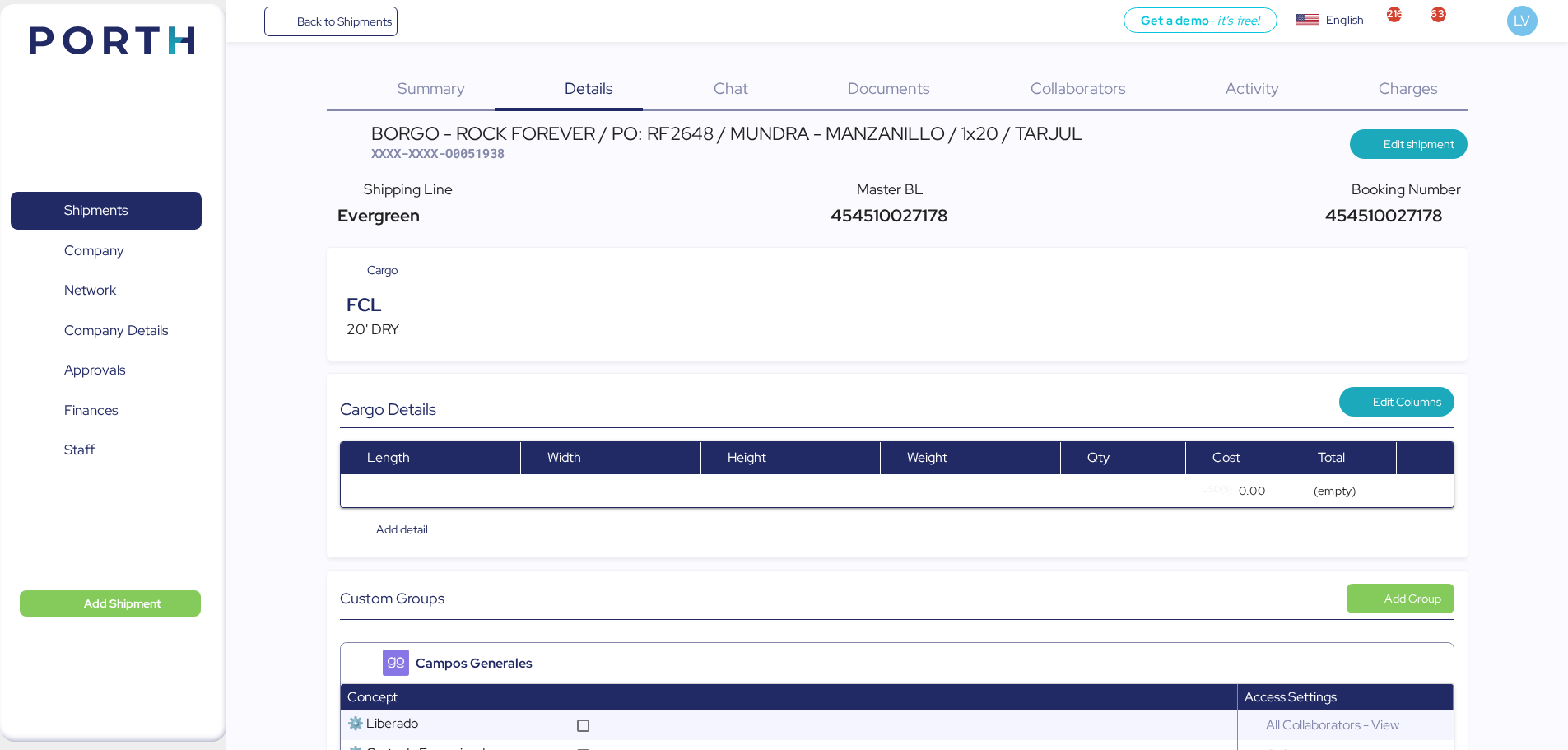
click at [675, 137] on div "BORGO - ROCK FOREVER / PO: RF2648 / MUNDRA - MANZANILLO / 1x20 / TARJUL" at bounding box center [727, 133] width 712 height 18
copy div "RF2648"
click at [1462, 73] on div "Charges 0" at bounding box center [1387, 89] width 159 height 43
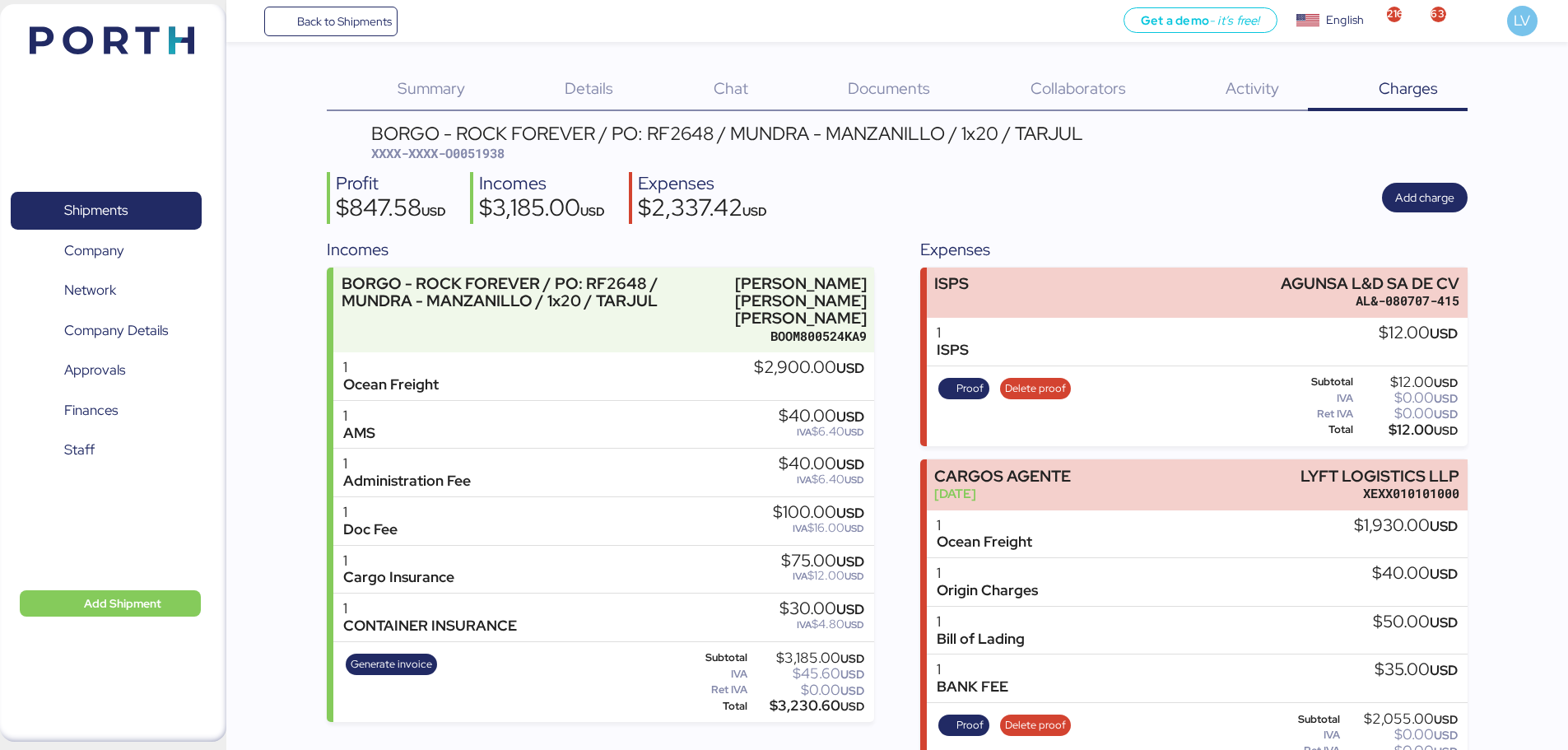
click at [864, 64] on div "Summary 0 Details 0 Chat 0 Documents 0 Collaborators 0 Activity 0 Charges 0 BOR…" at bounding box center [784, 593] width 1568 height 1186
click at [921, 113] on div "Summary 0 Details 0 Chat 0 Documents 0 Collaborators 0 Activity 0 Charges 0 BOR…" at bounding box center [897, 627] width 1141 height 1118
click at [908, 75] on div "Documents 0" at bounding box center [868, 89] width 182 height 43
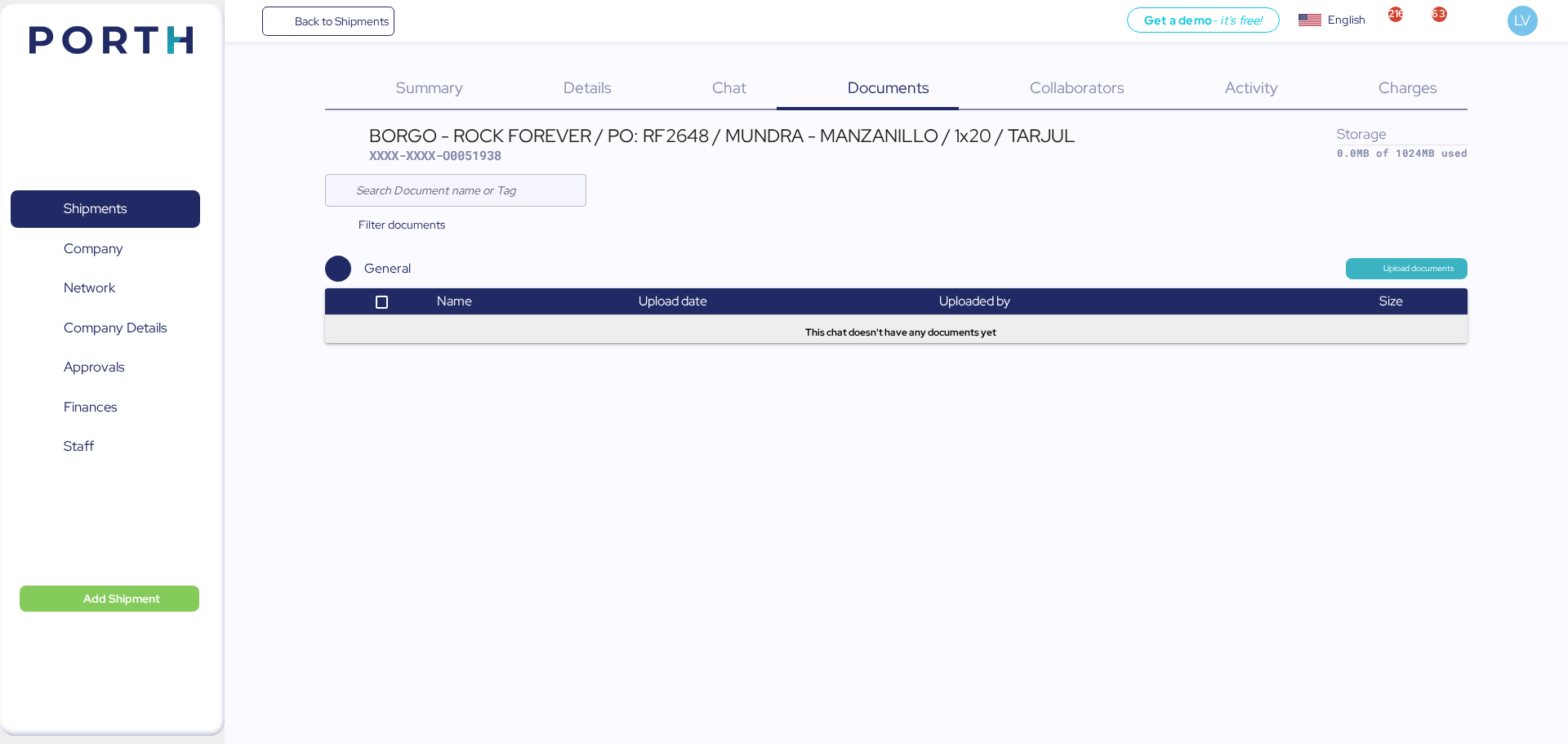
click at [1396, 262] on span "Upload documents" at bounding box center [1419, 269] width 71 height 14
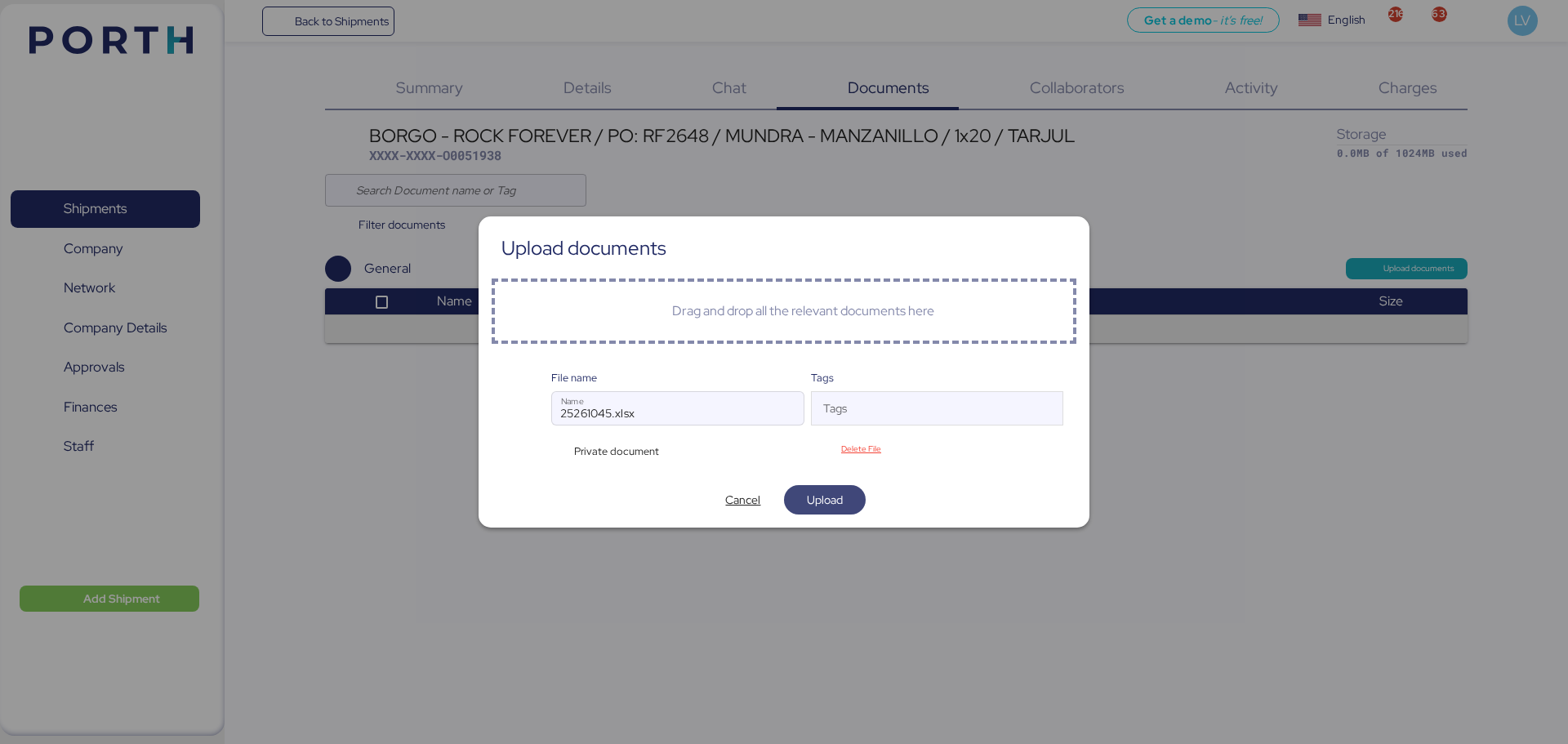
click at [836, 488] on span "Upload" at bounding box center [825, 499] width 56 height 23
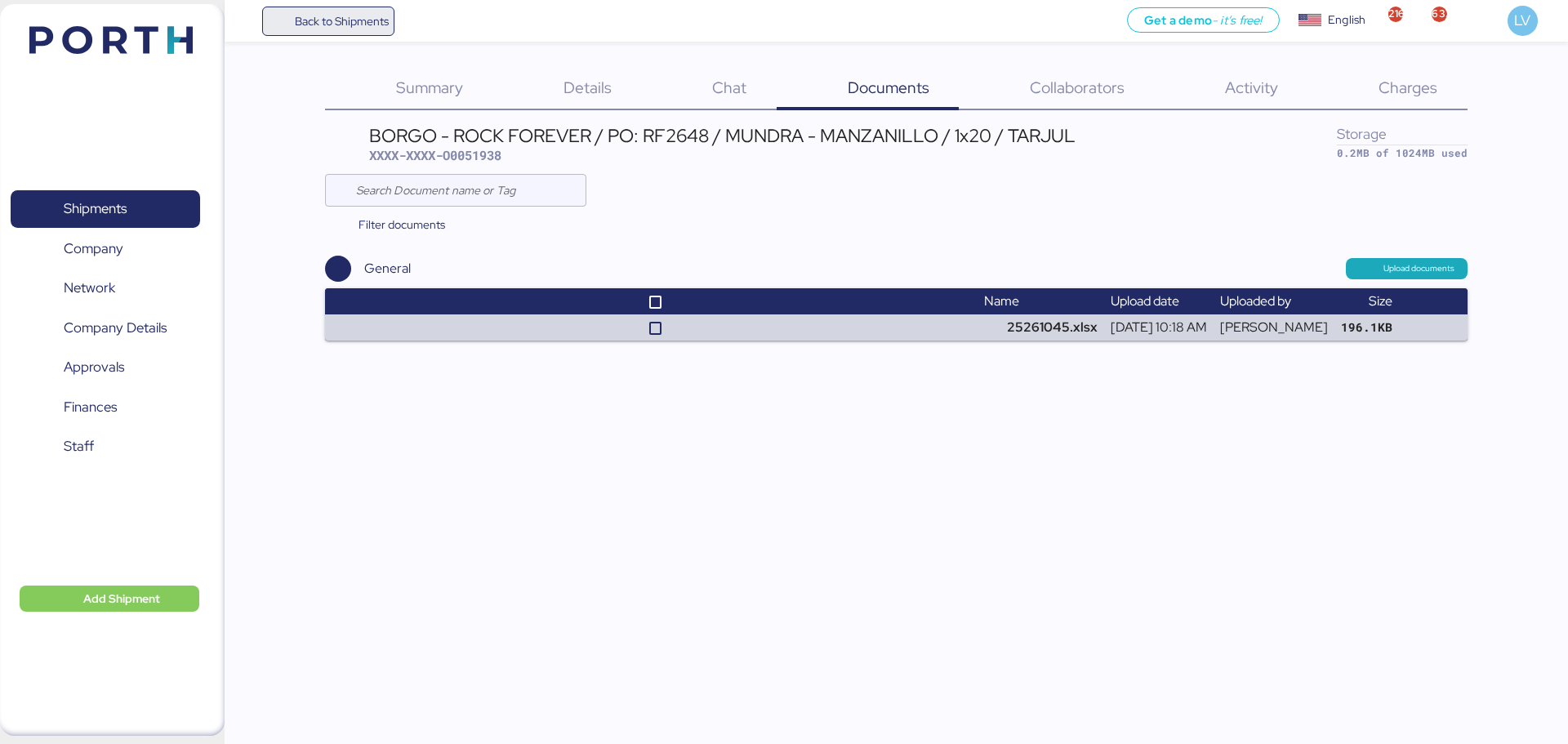
click at [339, 26] on span "Back to Shipments" at bounding box center [341, 21] width 94 height 19
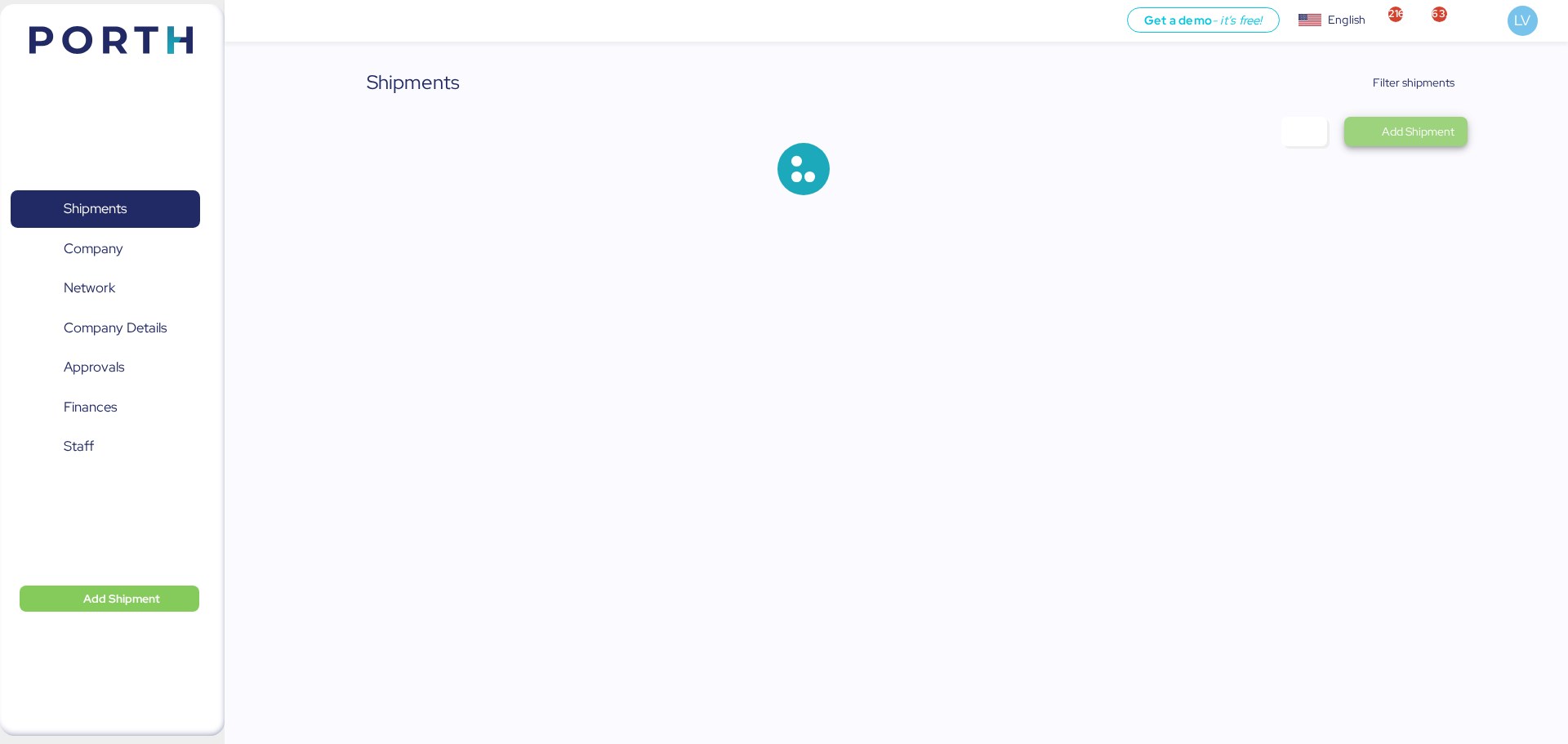
click at [1435, 138] on span "Add Shipment" at bounding box center [1419, 131] width 73 height 19
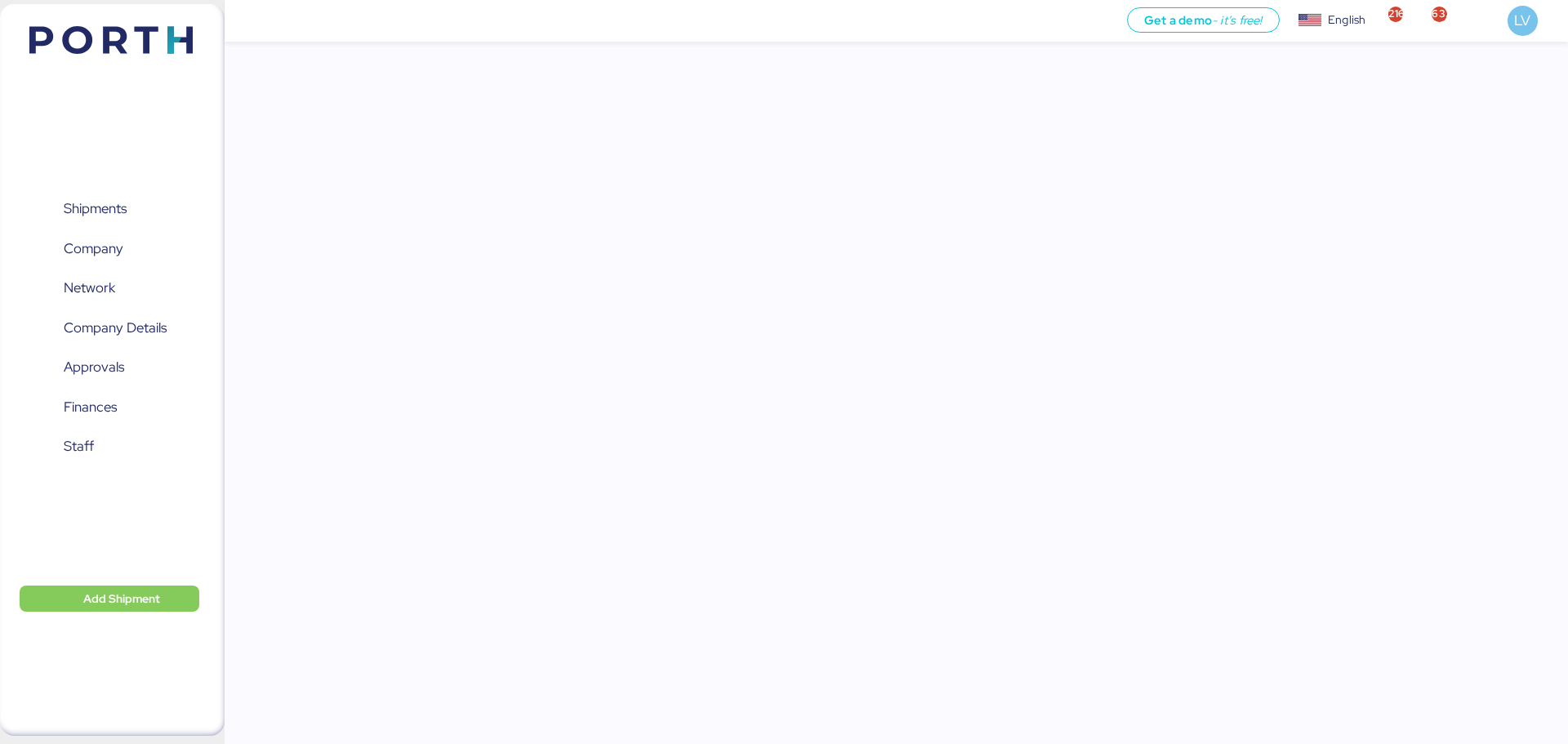
drag, startPoint x: 1435, startPoint y: 138, endPoint x: 1297, endPoint y: 138, distance: 138.0
click at [1297, 138] on div "Get a demo - it’s free! Get a demo English Inglés English 2163 632 LV Shipments…" at bounding box center [784, 372] width 1568 height 744
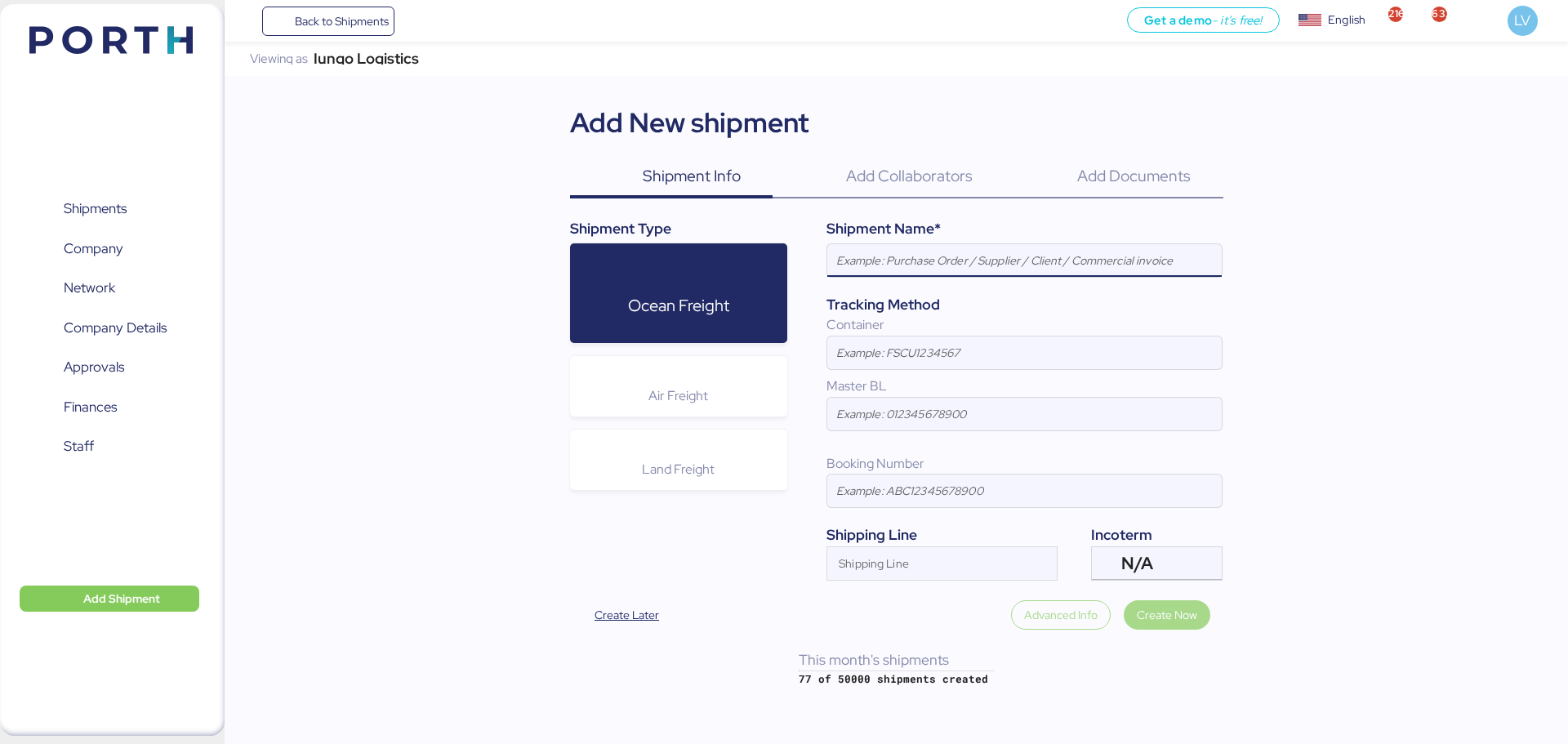
click at [138, 63] on div "Shipments 0 Company 0 Network 0 Company Details 0 Approvals 0 Finances 0 Staff …" at bounding box center [112, 370] width 225 height 732
click at [143, 39] on img at bounding box center [111, 40] width 163 height 28
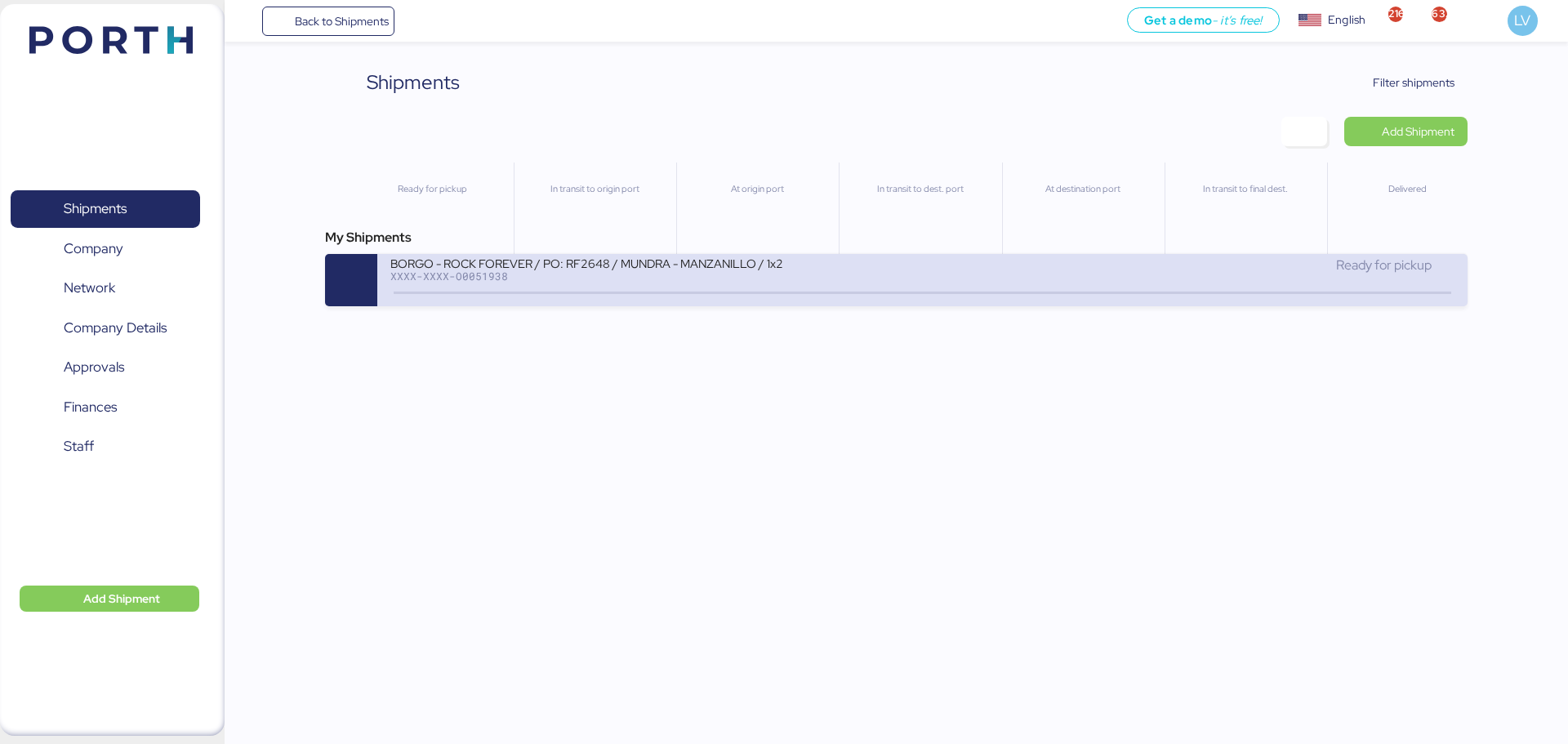
click at [893, 272] on div "BORGO - ROCK FOREVER / PO: RF2648 / MUNDRA - MANZANILLO / 1x20 / TARJUL XXXX-XX…" at bounding box center [656, 274] width 532 height 35
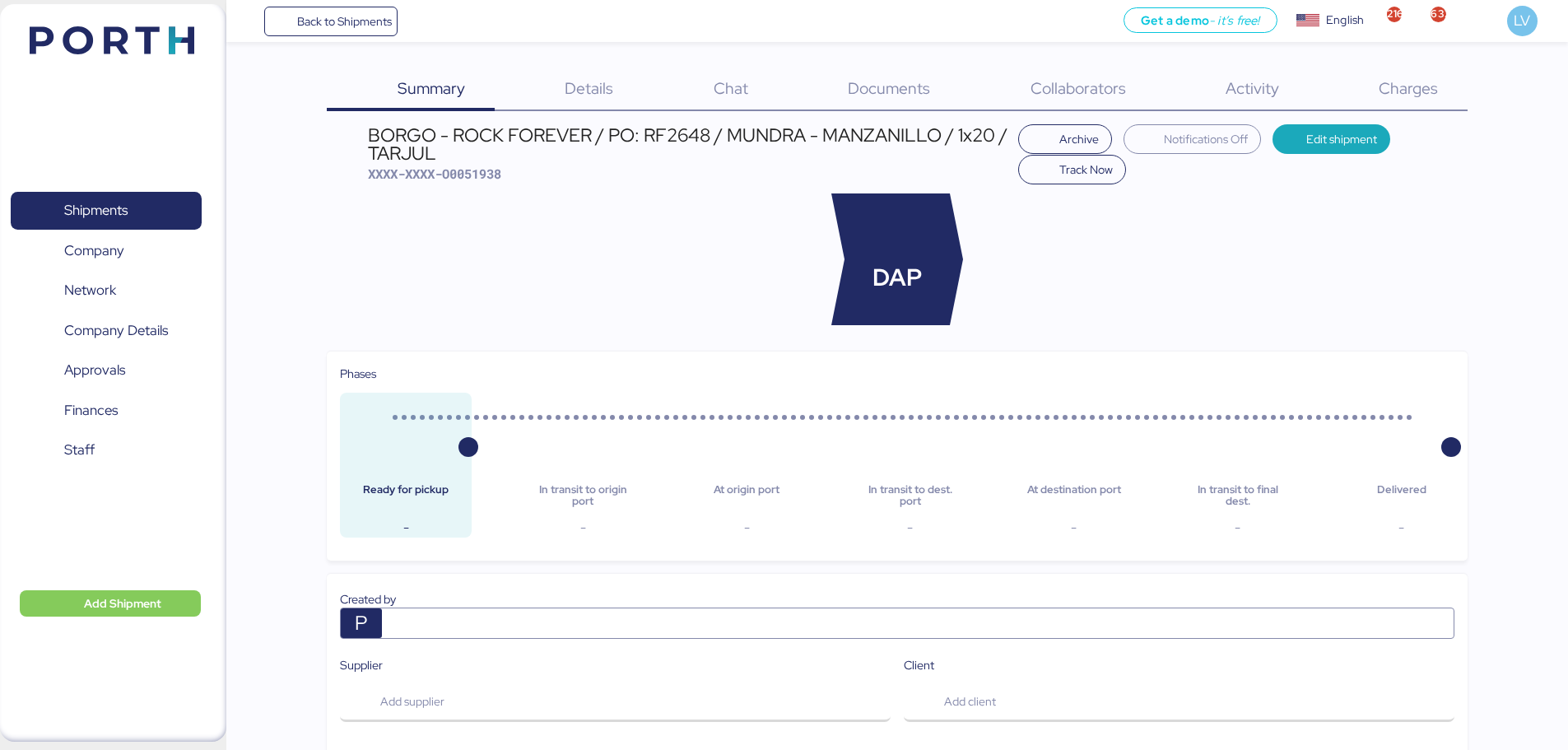
click at [848, 58] on div "Summary 0 Details 0 Chat 0 Documents 0 Collaborators 0 Activity 0 Charges 0 BOR…" at bounding box center [784, 737] width 1568 height 1475
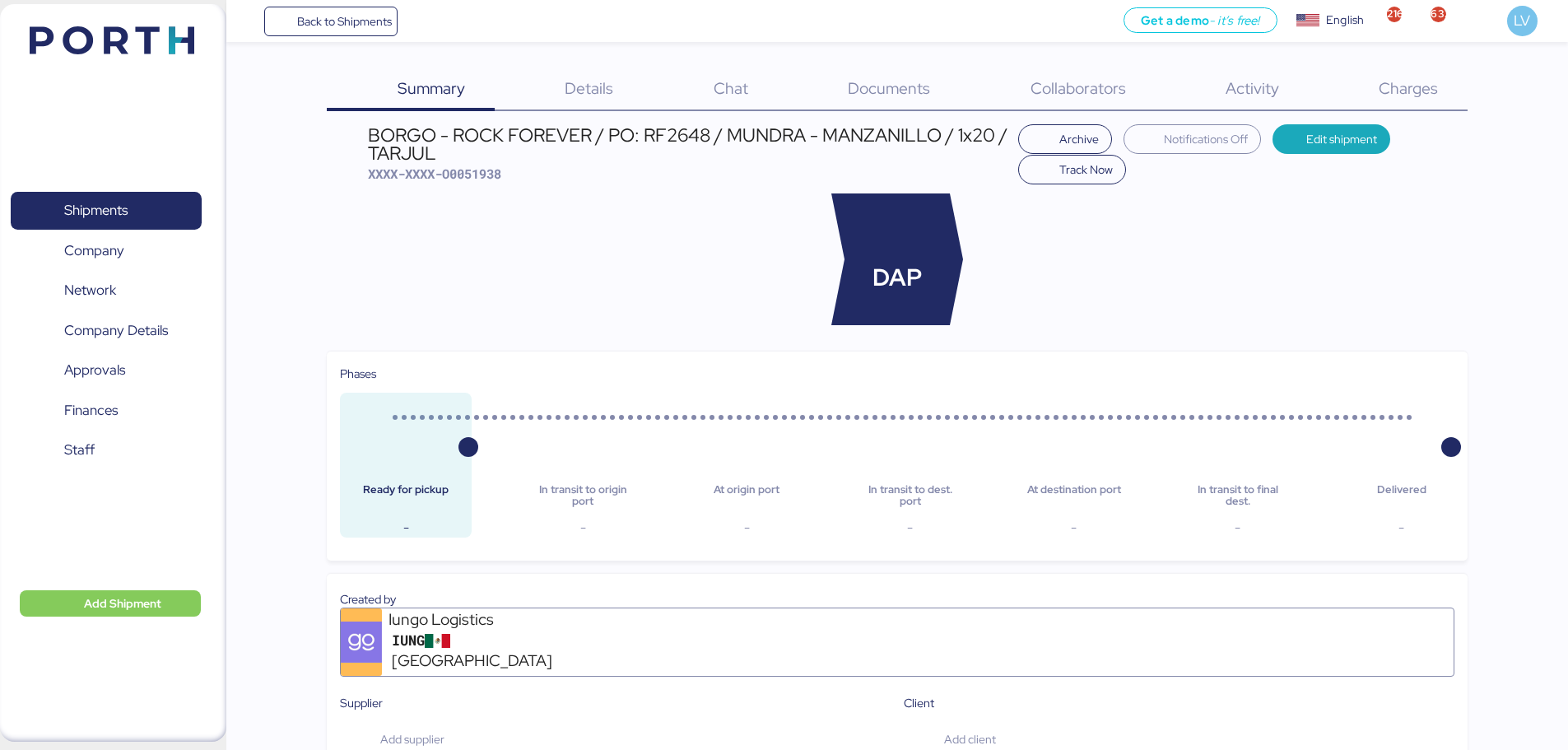
click at [627, 99] on div "Details 0" at bounding box center [568, 89] width 148 height 43
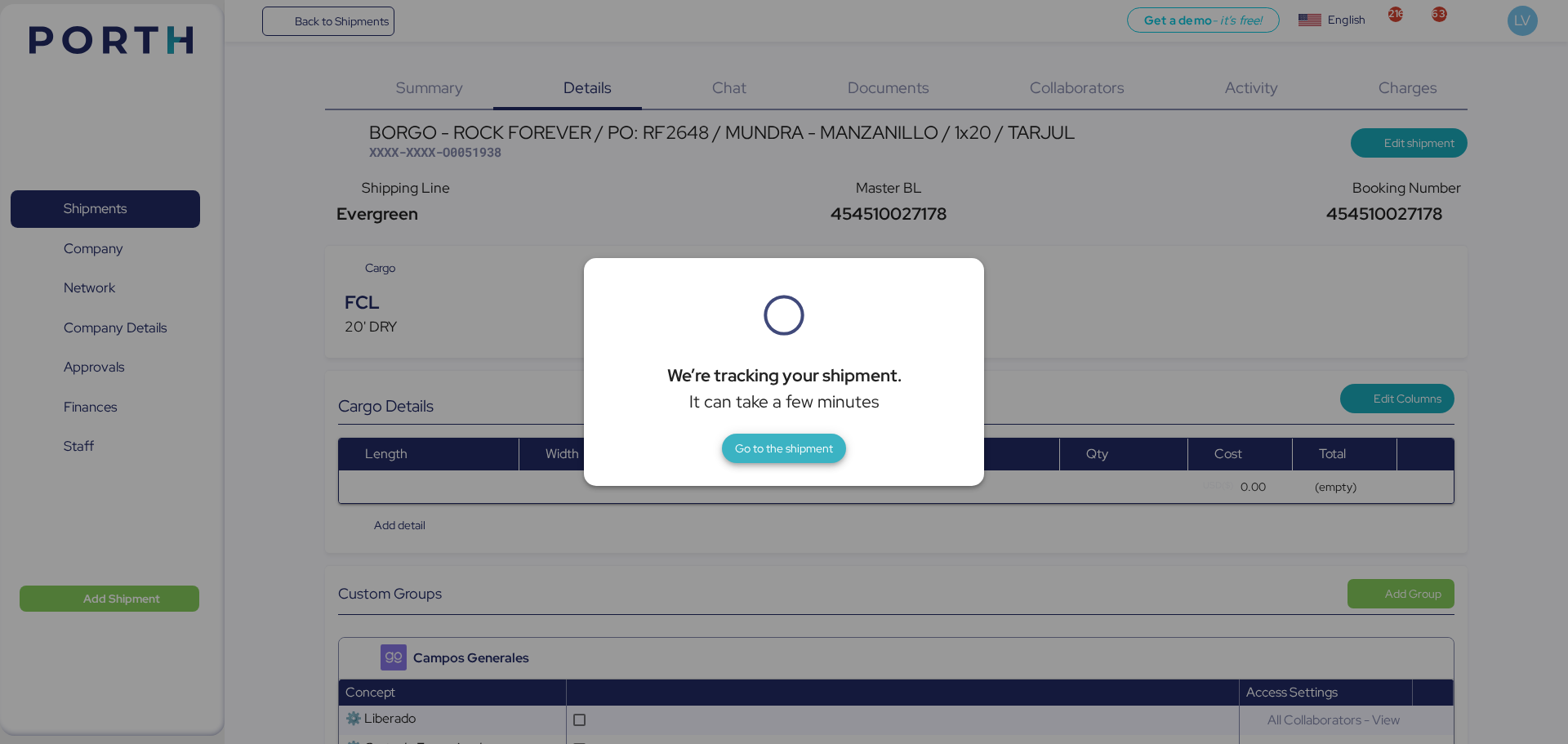
click at [736, 442] on span "Go to the shipment" at bounding box center [784, 448] width 98 height 19
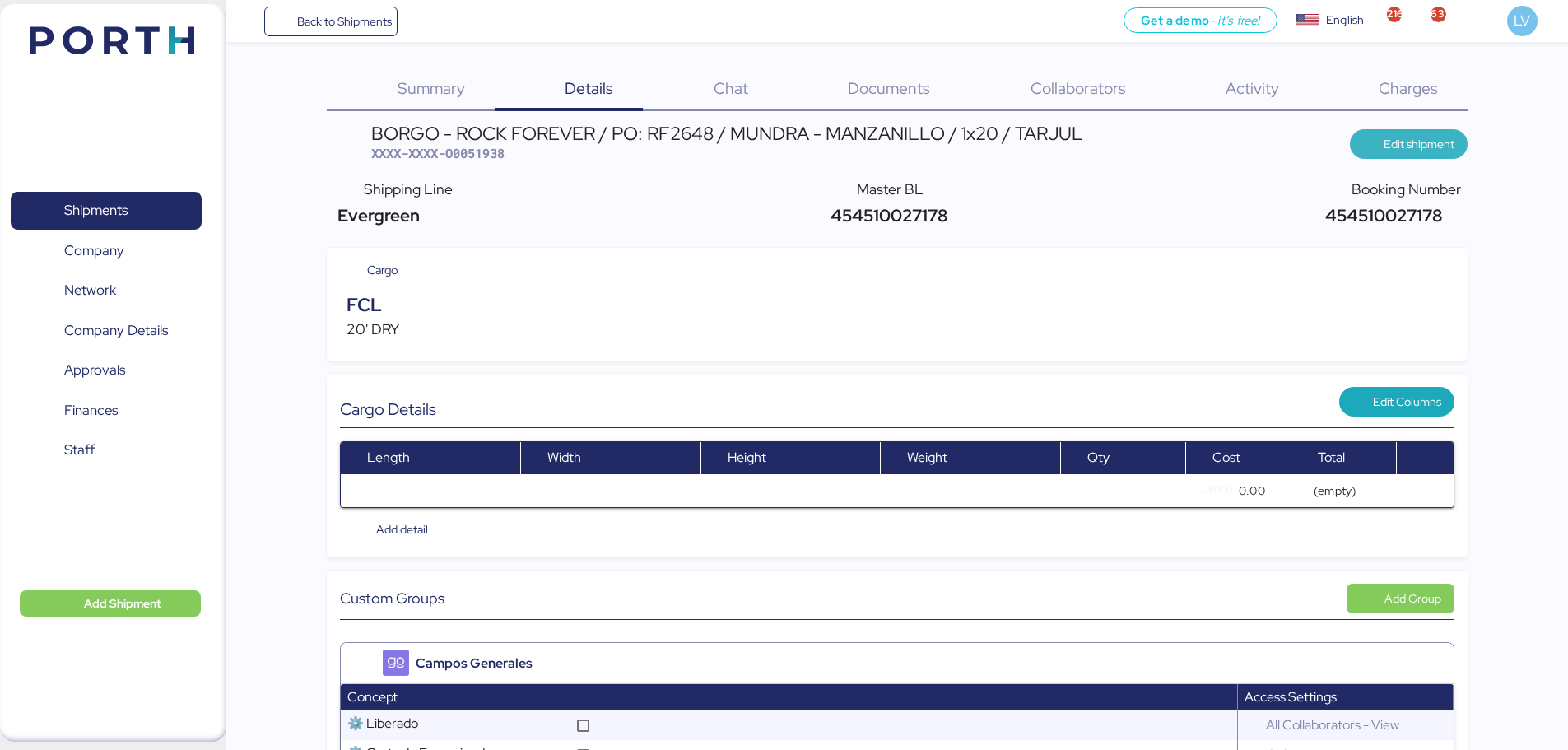
click at [1368, 139] on span "Edit shipment" at bounding box center [1408, 144] width 91 height 23
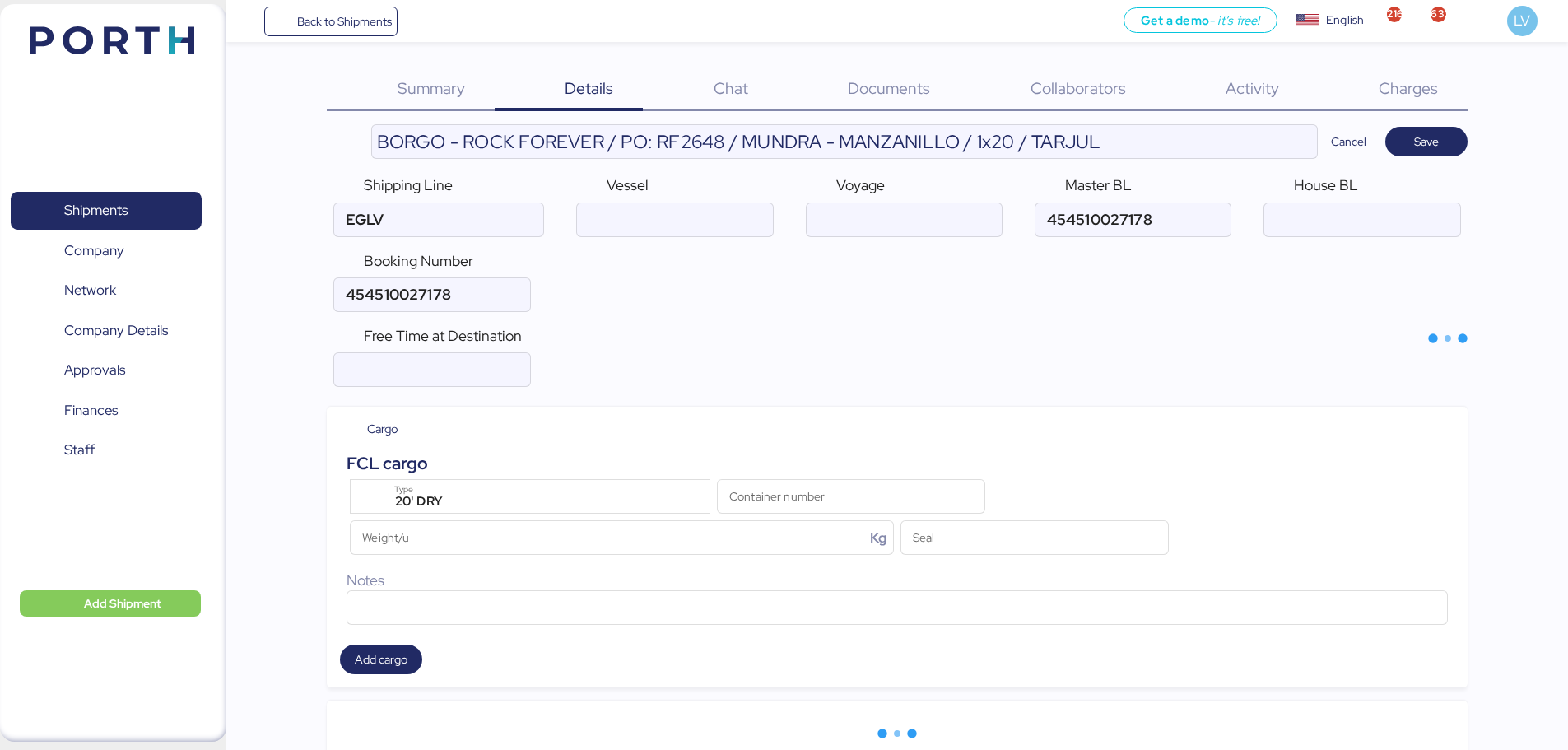
type input "Evergreen"
click at [1120, 238] on div "Shipping Line Evergreen Vessel Voyage Master BL House BL Booking Number" at bounding box center [897, 243] width 1141 height 151
click at [1125, 219] on input "ocean" at bounding box center [1132, 220] width 195 height 33
click at [1400, 212] on input "ocean" at bounding box center [1361, 220] width 195 height 33
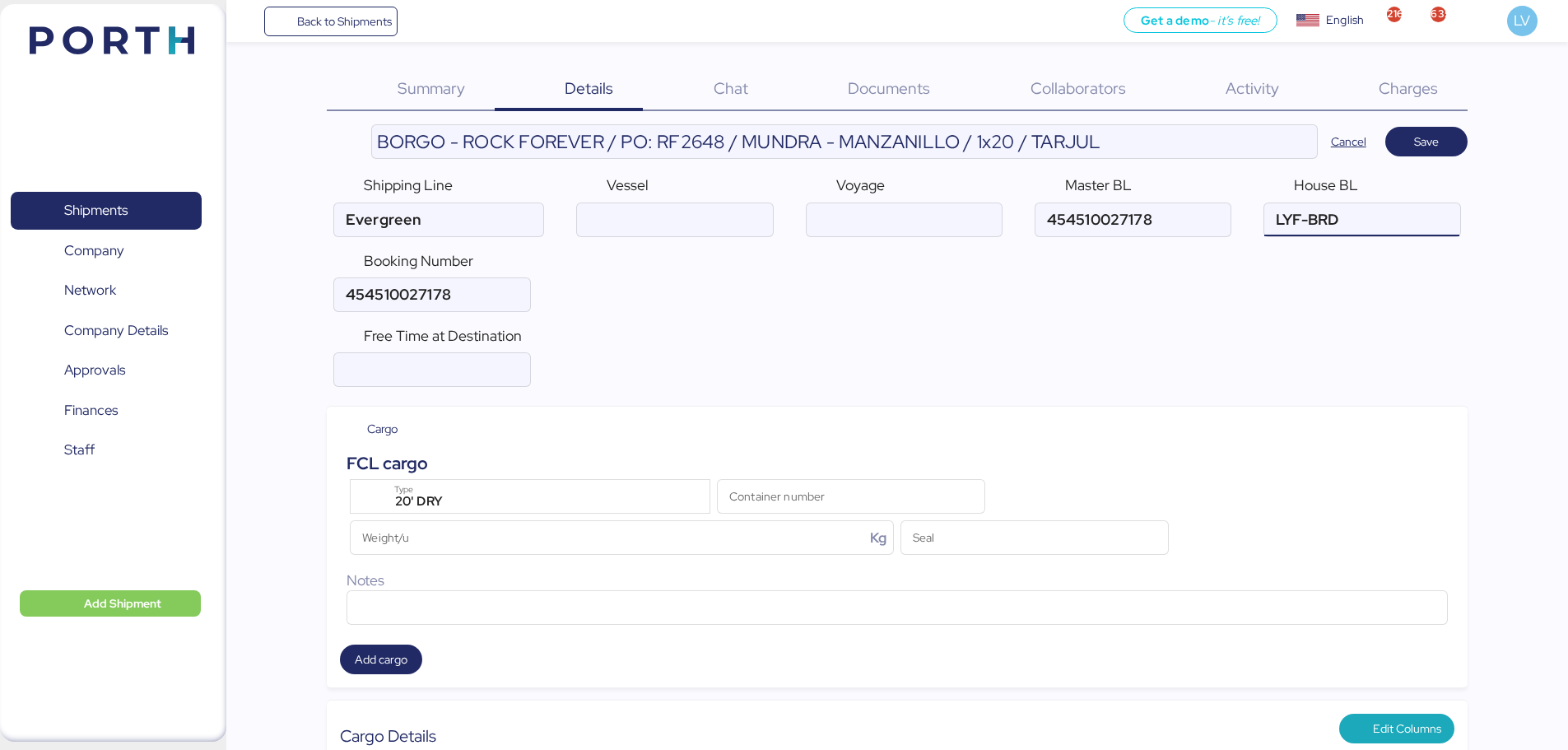
type input "LYF-BRD"
click at [437, 357] on input "number" at bounding box center [431, 369] width 195 height 33
click at [1341, 212] on input "ocean" at bounding box center [1361, 220] width 195 height 33
type input "LYF-BRD/25-26/0211"
click at [1432, 131] on span "Save" at bounding box center [1426, 141] width 56 height 23
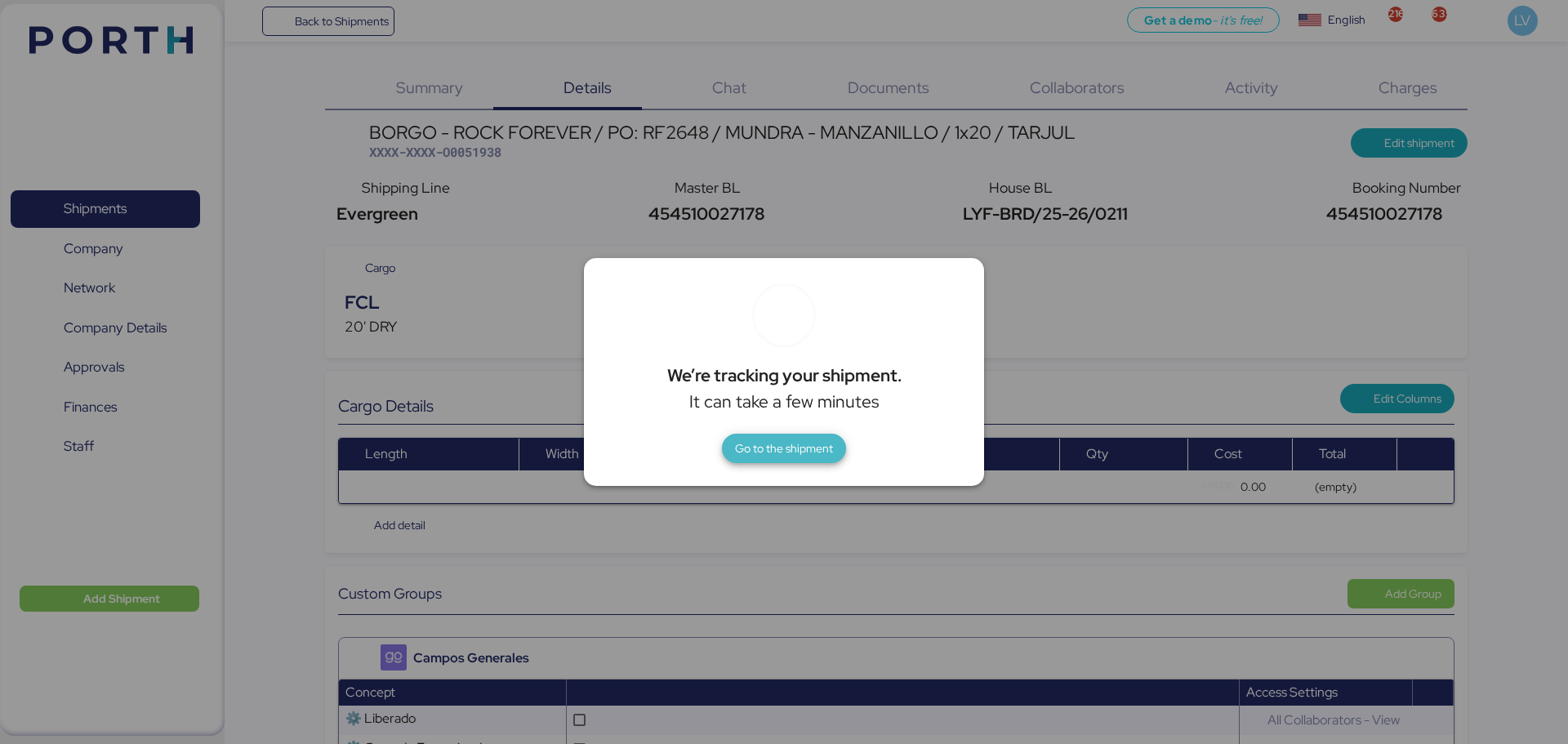
click at [770, 455] on span "Go to the shipment" at bounding box center [784, 448] width 98 height 19
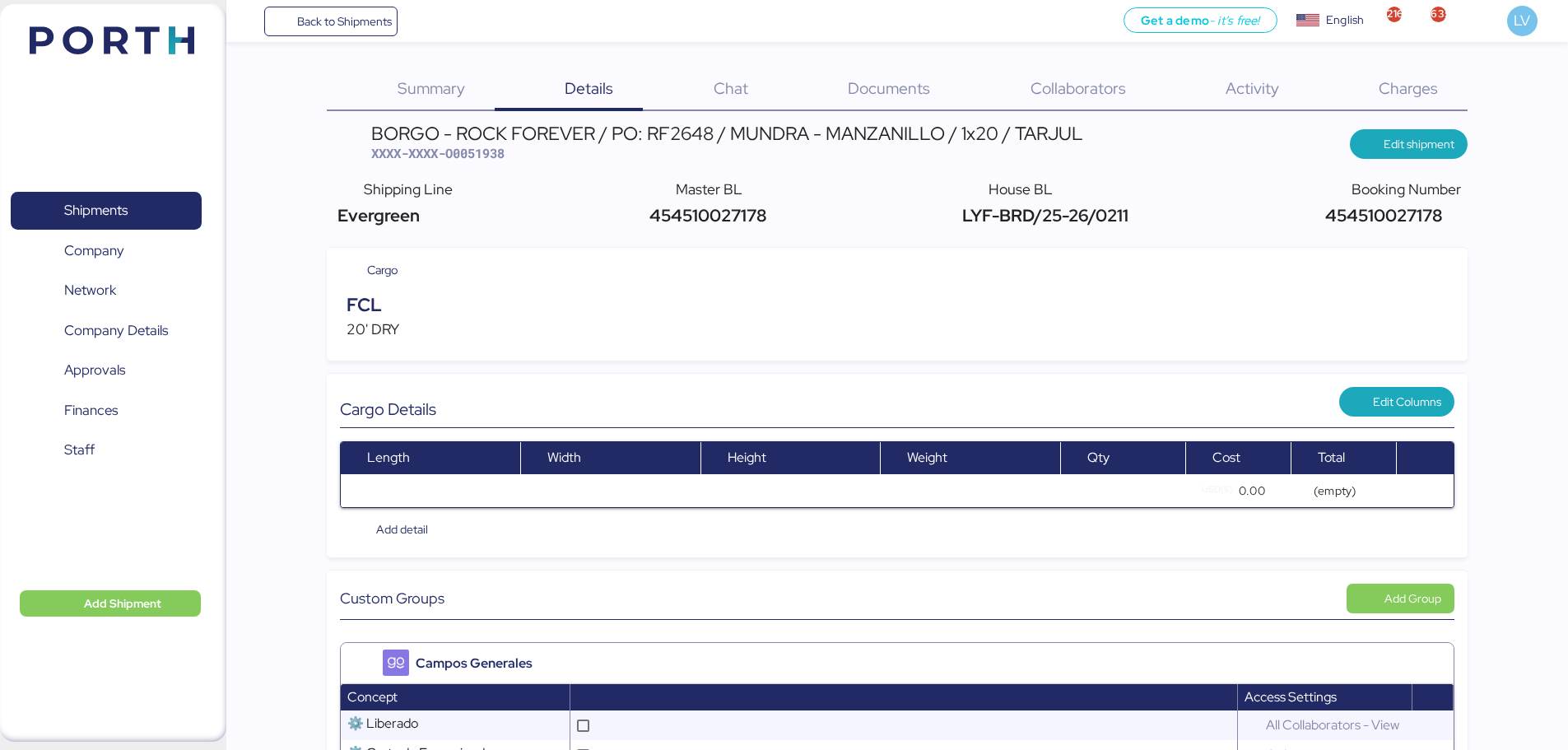
click at [1127, 223] on span "LYF-BRD/25-26/0211" at bounding box center [1043, 215] width 170 height 22
copy span "LYF-BRD/25-26/0211"
click at [450, 154] on span "XXXX-XXXX-O0051938" at bounding box center [437, 152] width 134 height 16
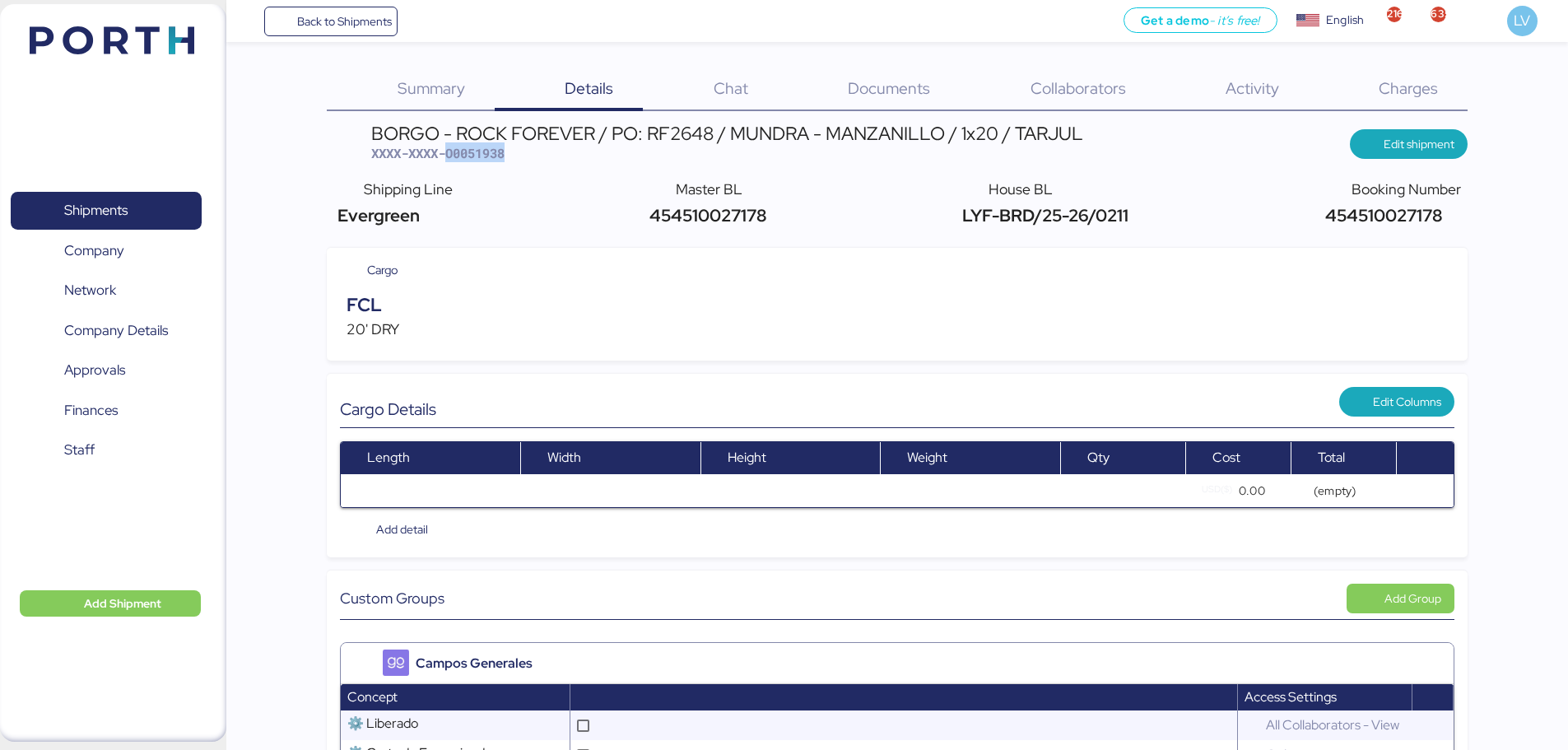
click at [450, 154] on span "XXXX-XXXX-O0051938" at bounding box center [437, 152] width 134 height 16
copy span "O0051938"
